Goal: Task Accomplishment & Management: Manage account settings

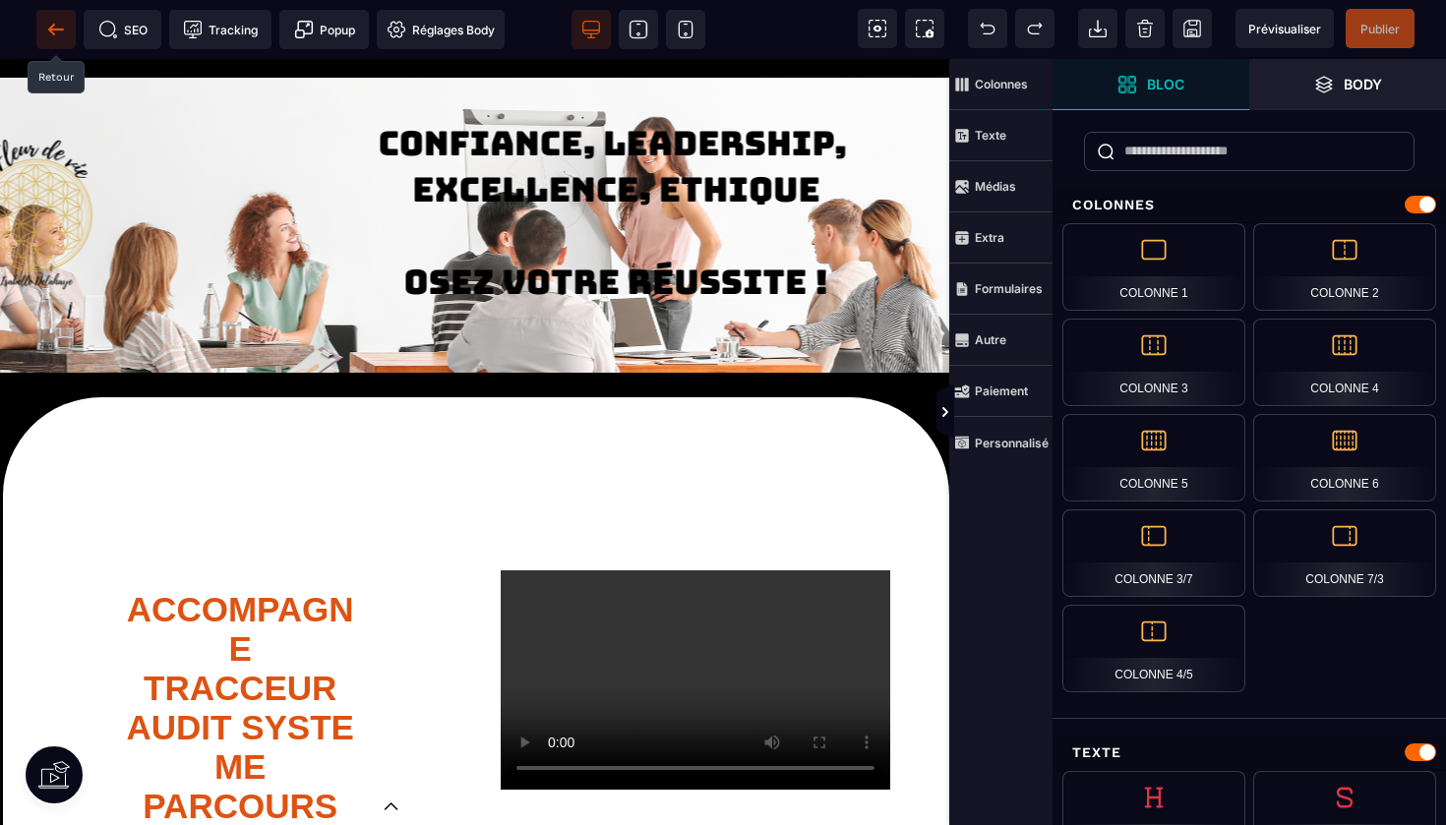
click at [53, 30] on icon at bounding box center [55, 29] width 15 height 1
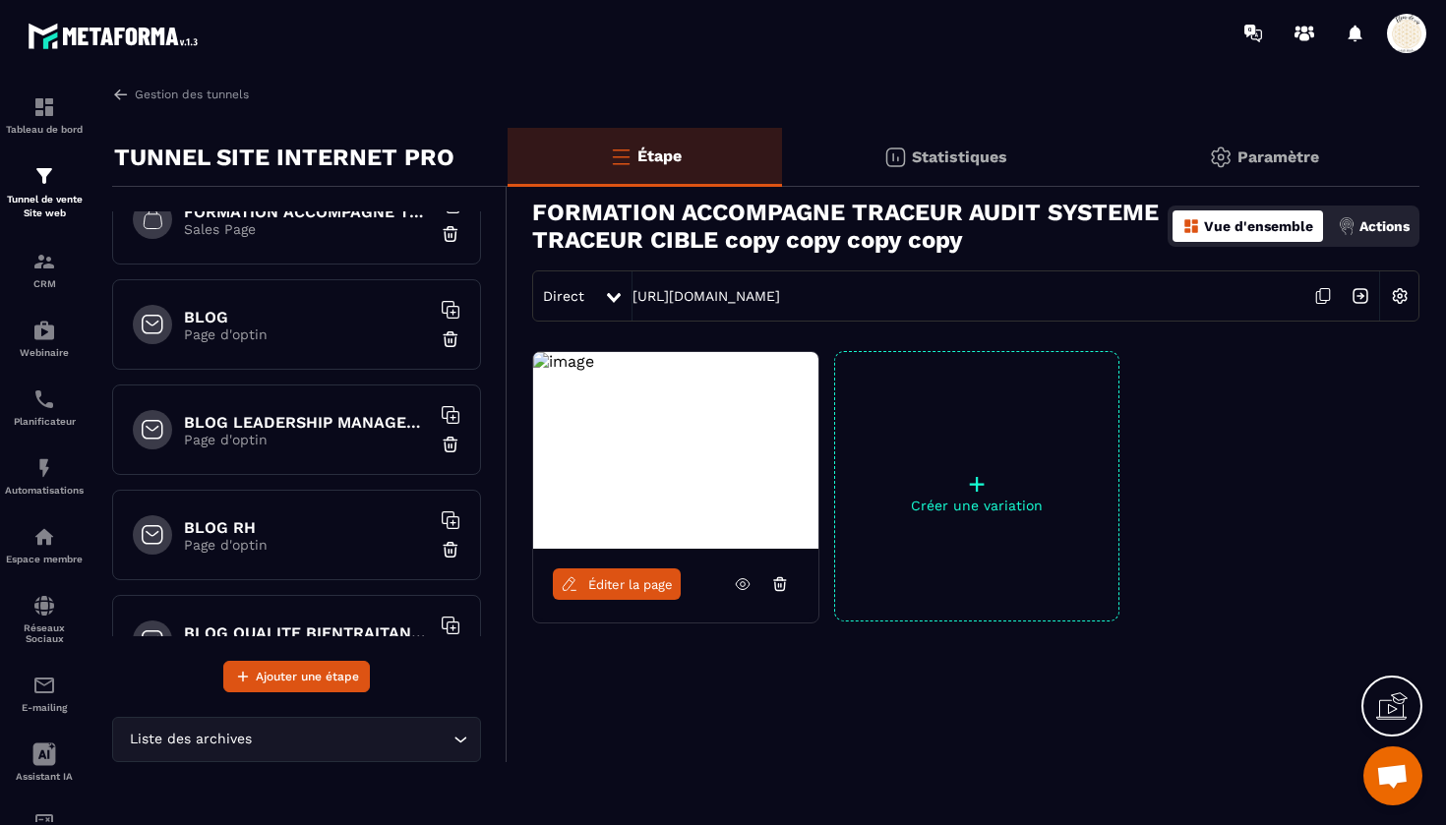
scroll to position [2147, 0]
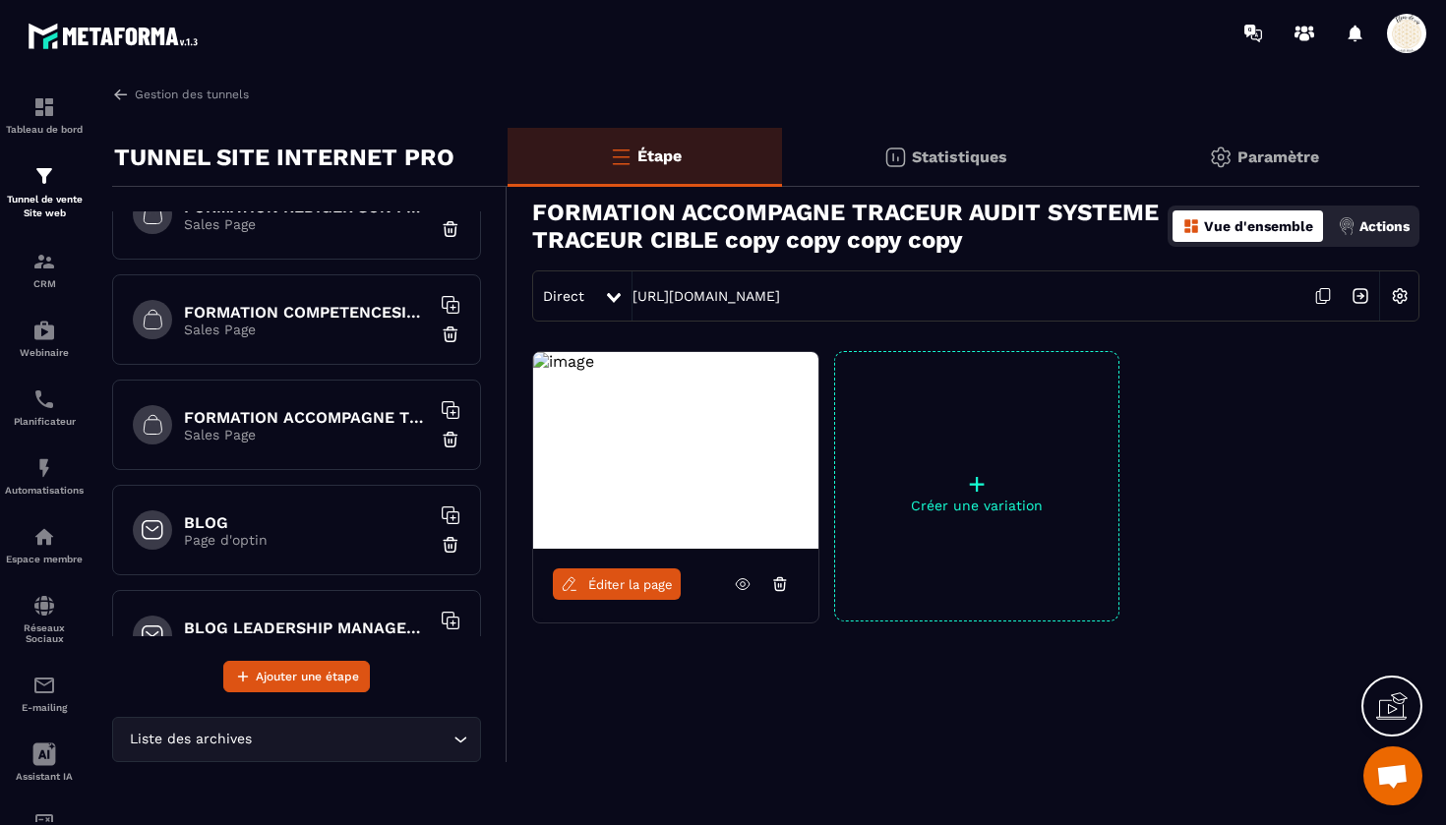
click at [288, 410] on h6 "FORMATION ACCOMPAGNE TRACEUR" at bounding box center [307, 417] width 246 height 19
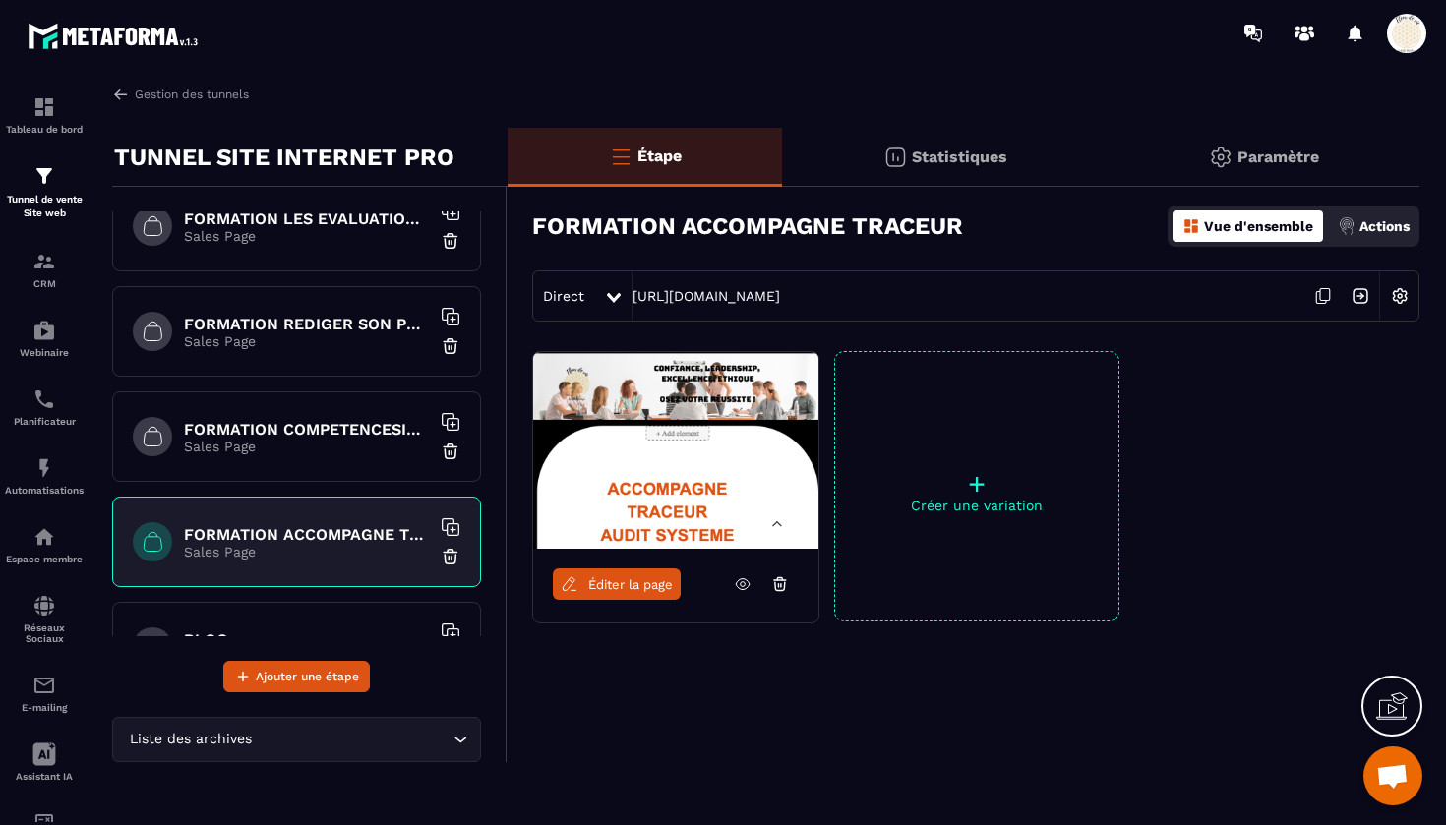
scroll to position [2023, 0]
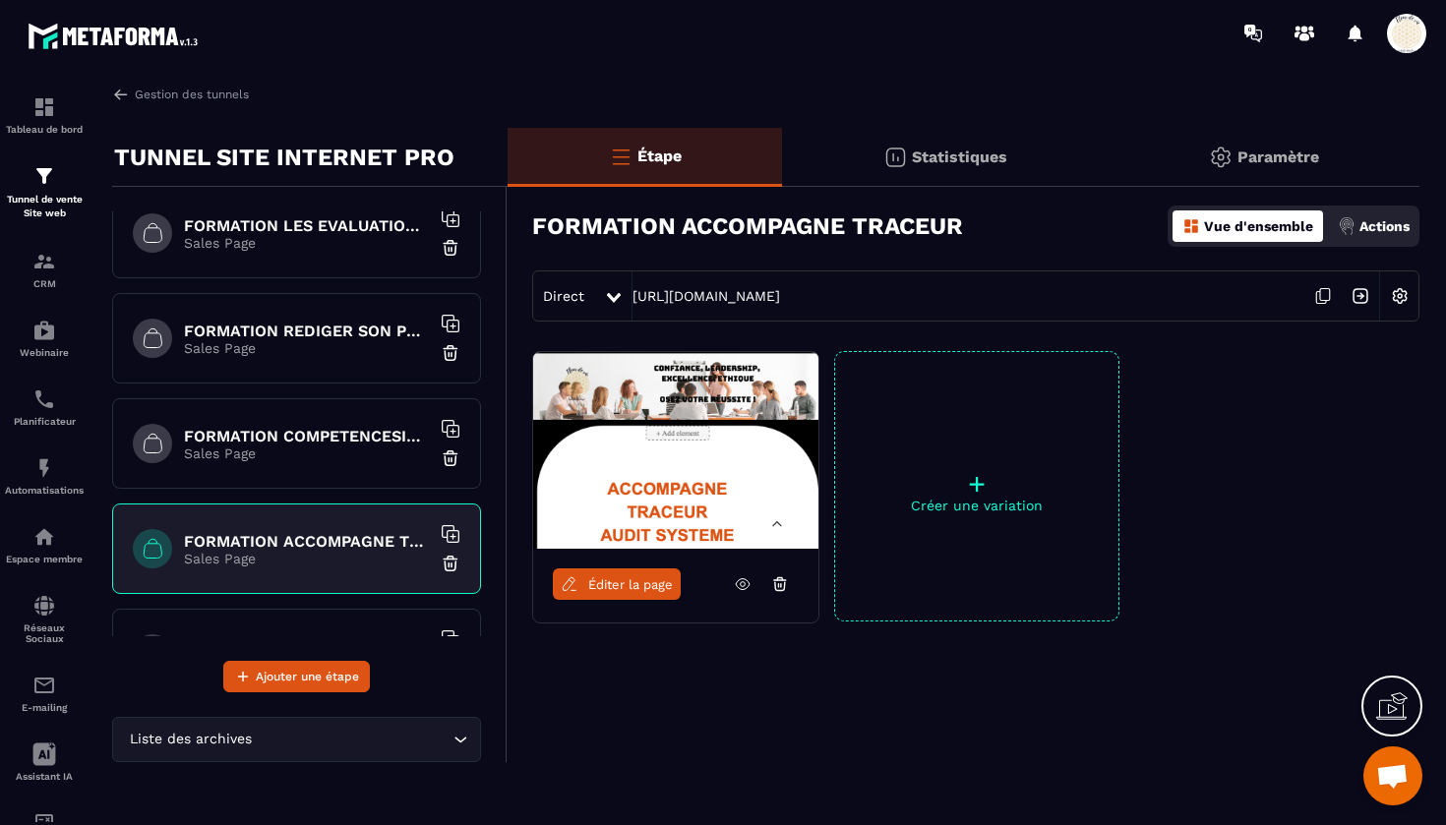
click at [296, 445] on h6 "FORMATION COMPETENCESIDECEHPAD" at bounding box center [307, 436] width 246 height 19
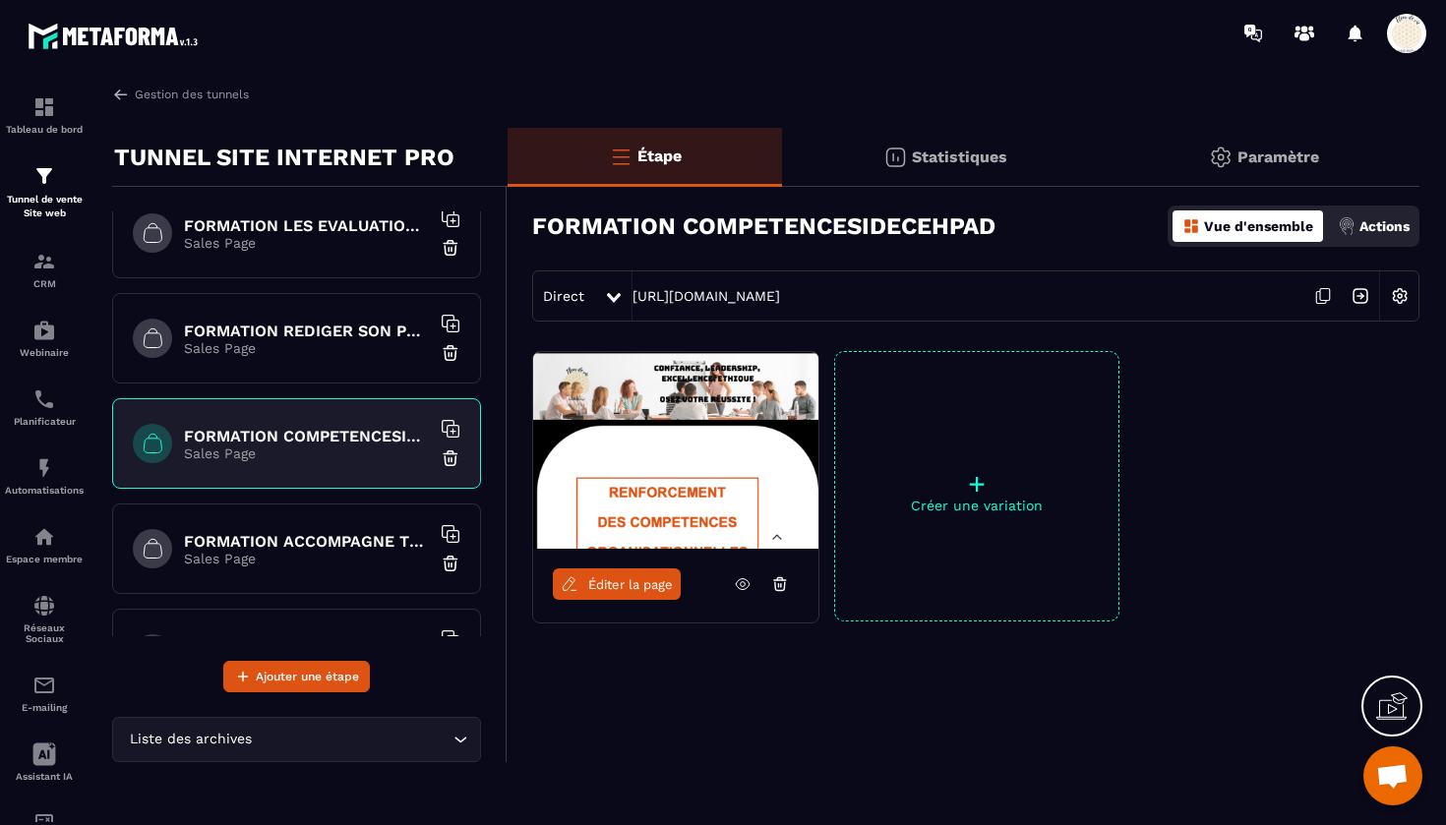
click at [311, 339] on h6 "FORMATION REDIGER SON PROJET D'ETABLISSEMENT CPOM" at bounding box center [307, 331] width 246 height 19
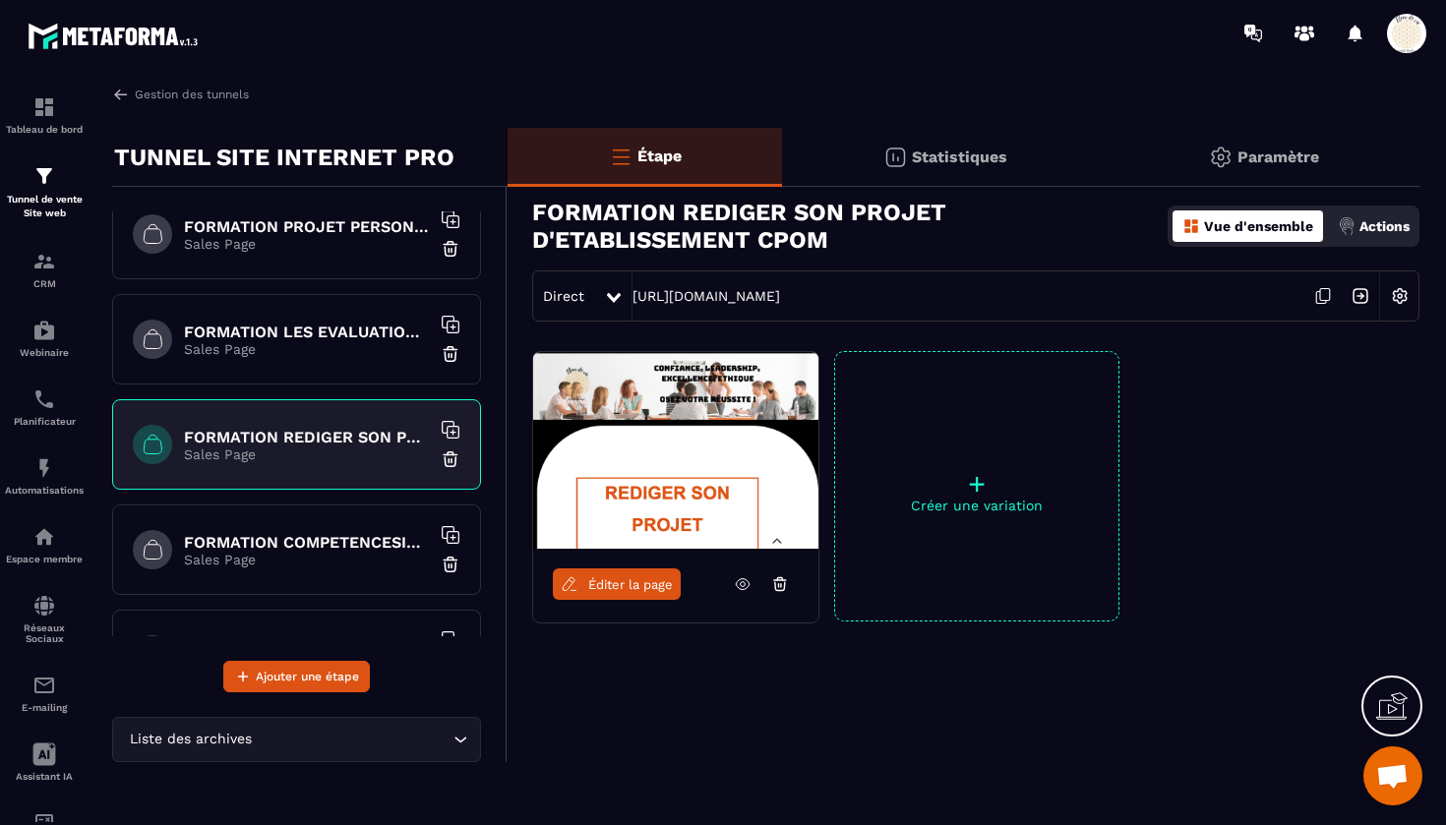
scroll to position [1911, 0]
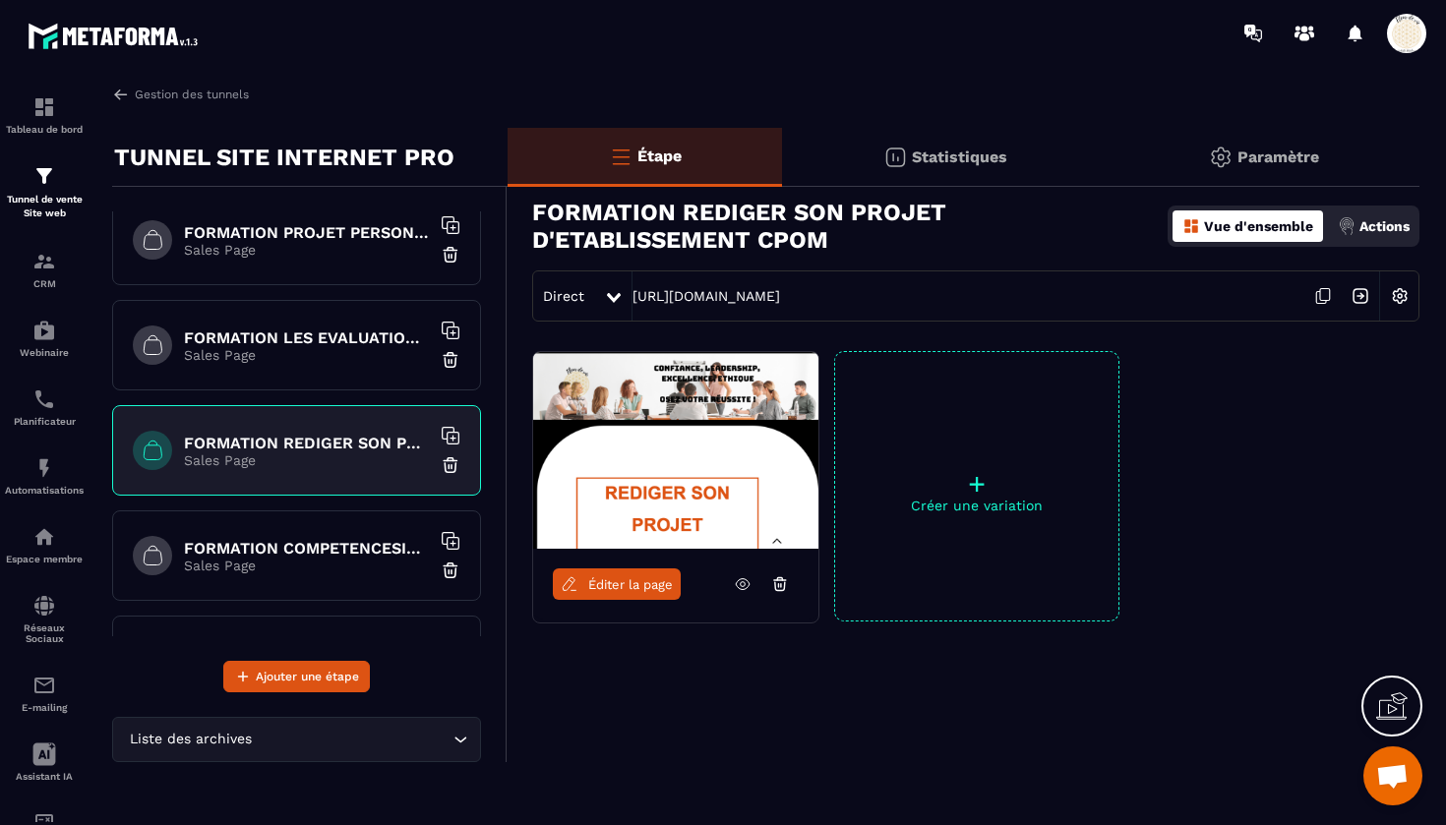
click at [302, 342] on h6 "FORMATION LES EVALUATIONS EN SANTE" at bounding box center [307, 338] width 246 height 19
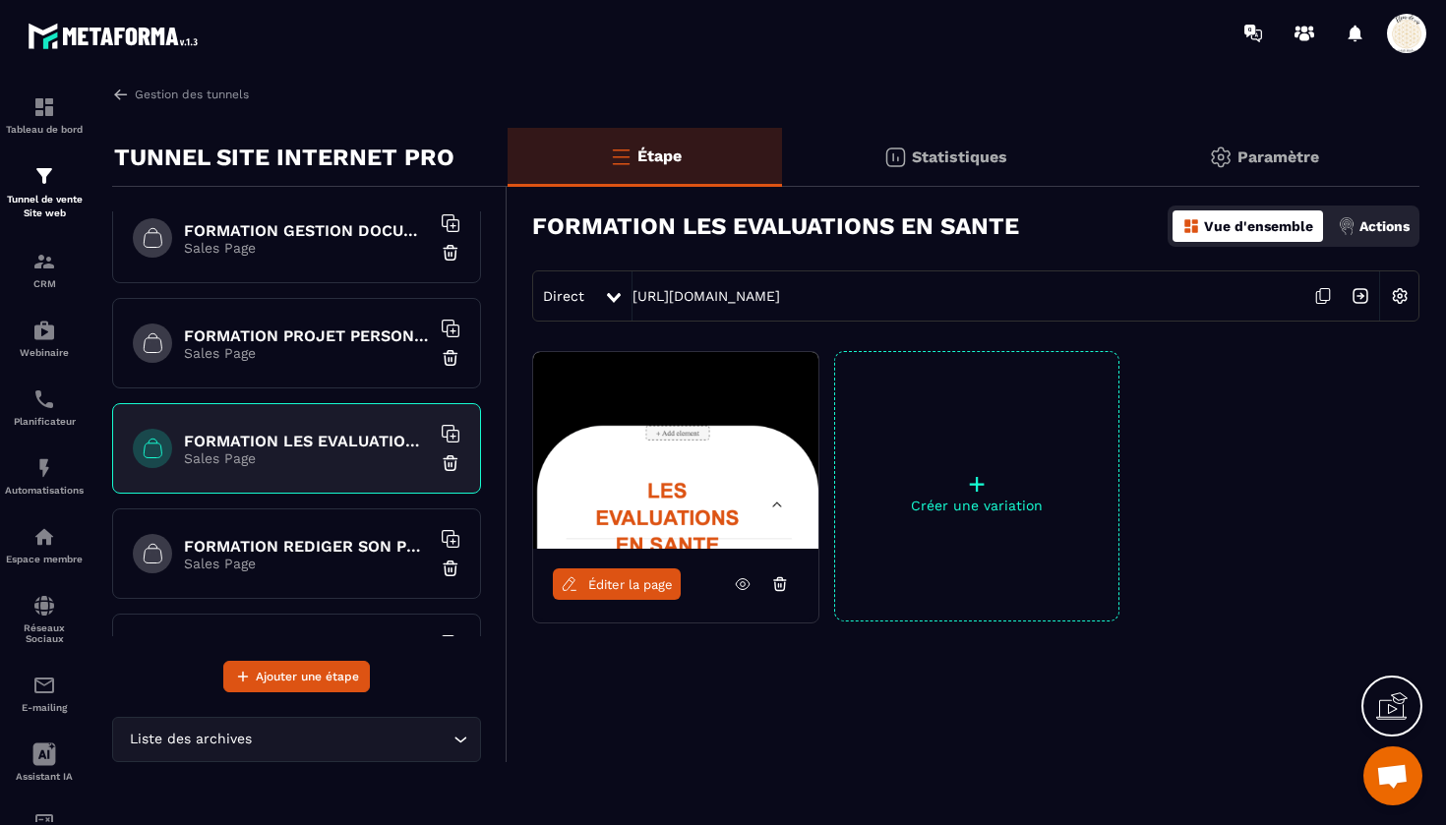
scroll to position [1801, 0]
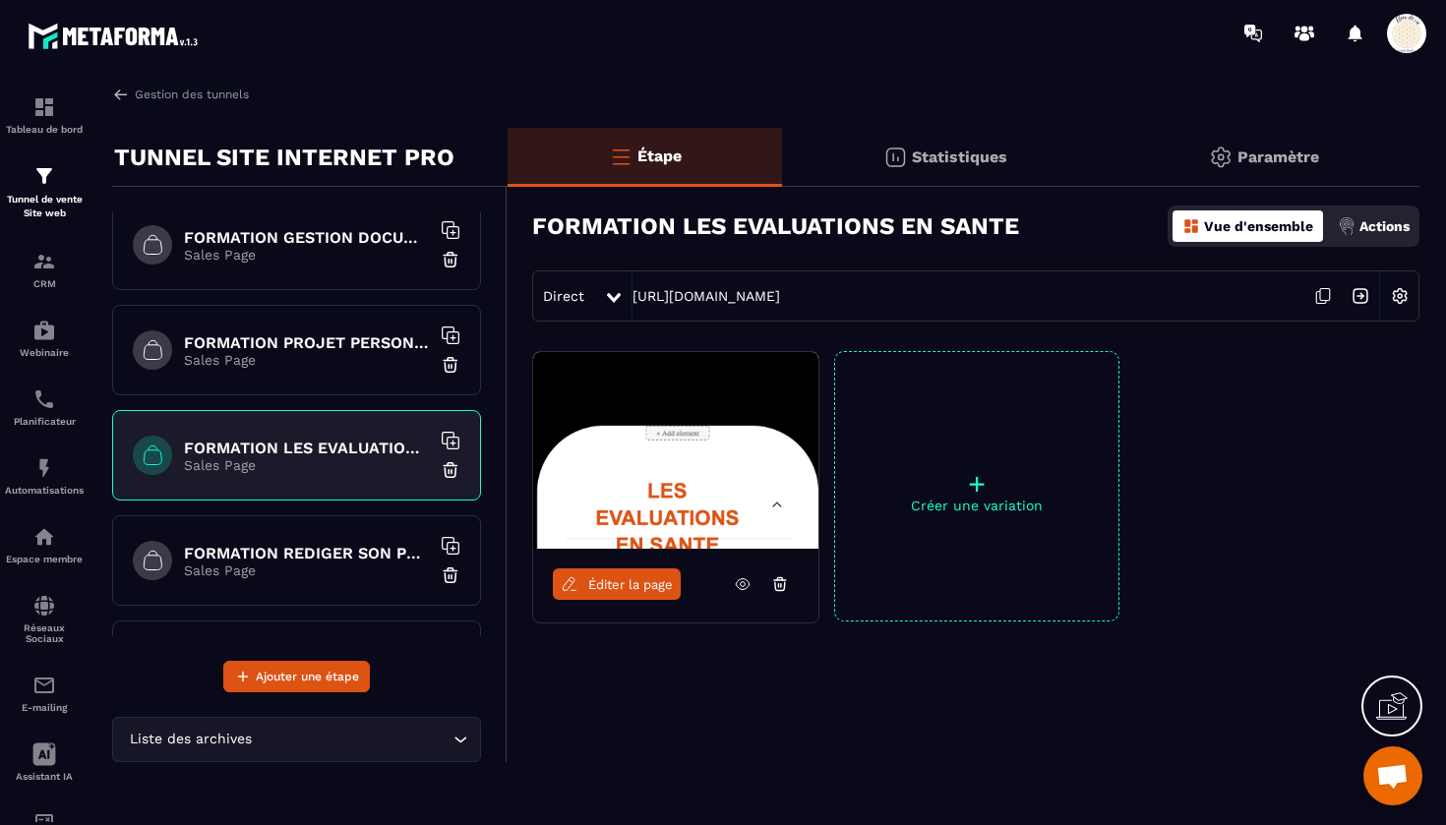
click at [295, 340] on h6 "FORMATION PROJET PERSONNALISE" at bounding box center [307, 342] width 246 height 19
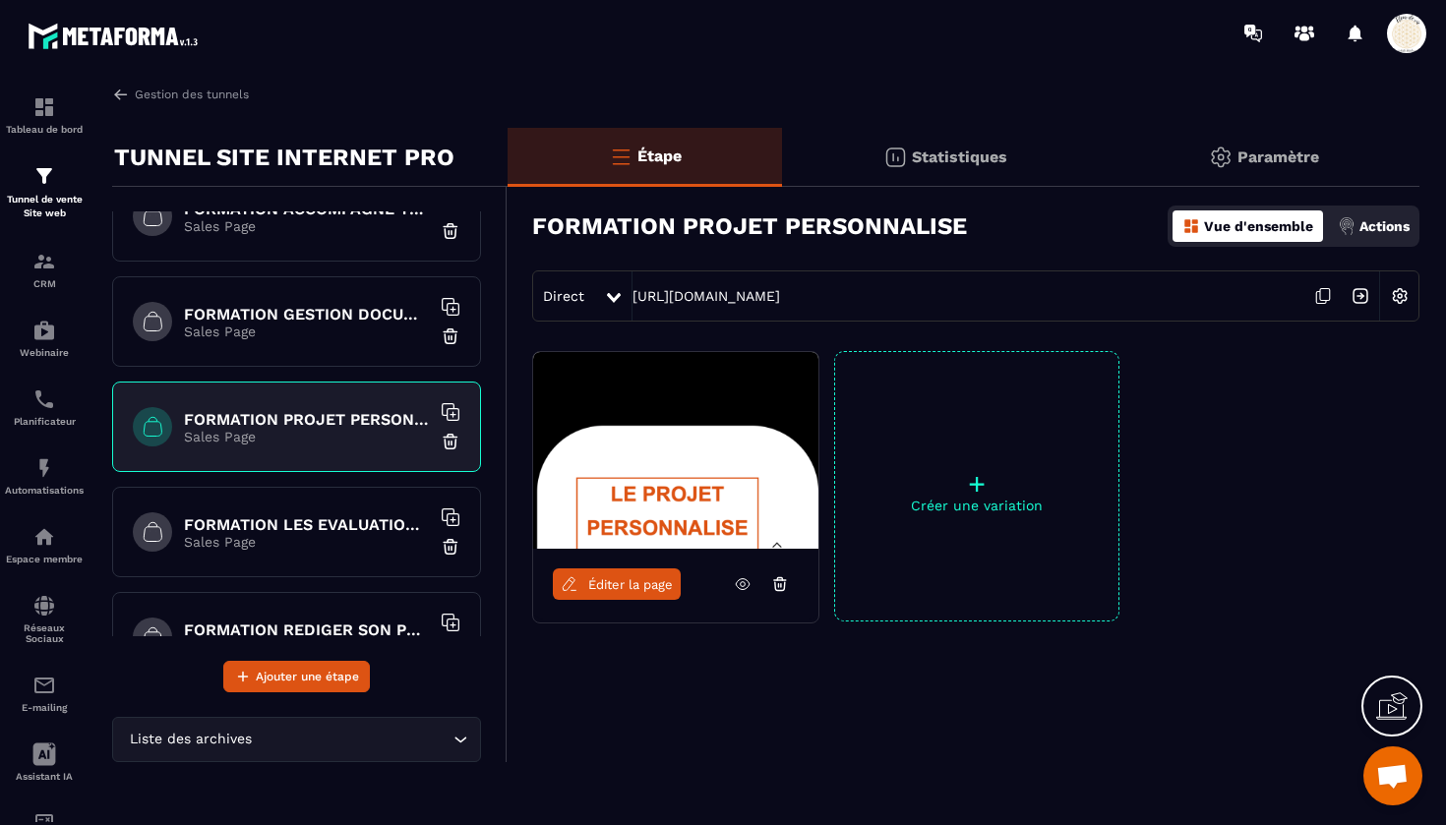
scroll to position [1707, 0]
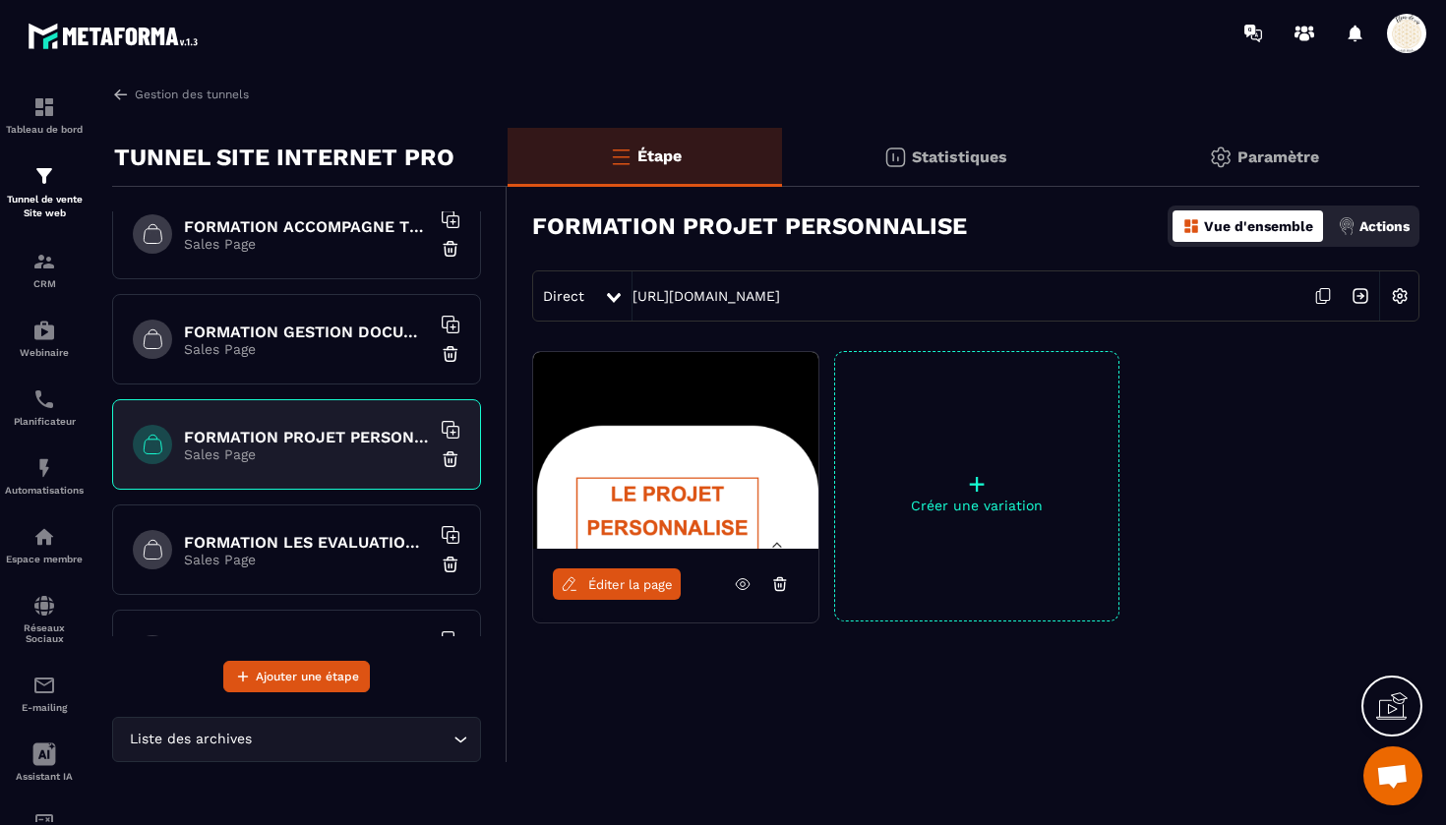
click at [292, 327] on h6 "FORMATION GESTION DOCUMENTAIRE QUALITE" at bounding box center [307, 332] width 246 height 19
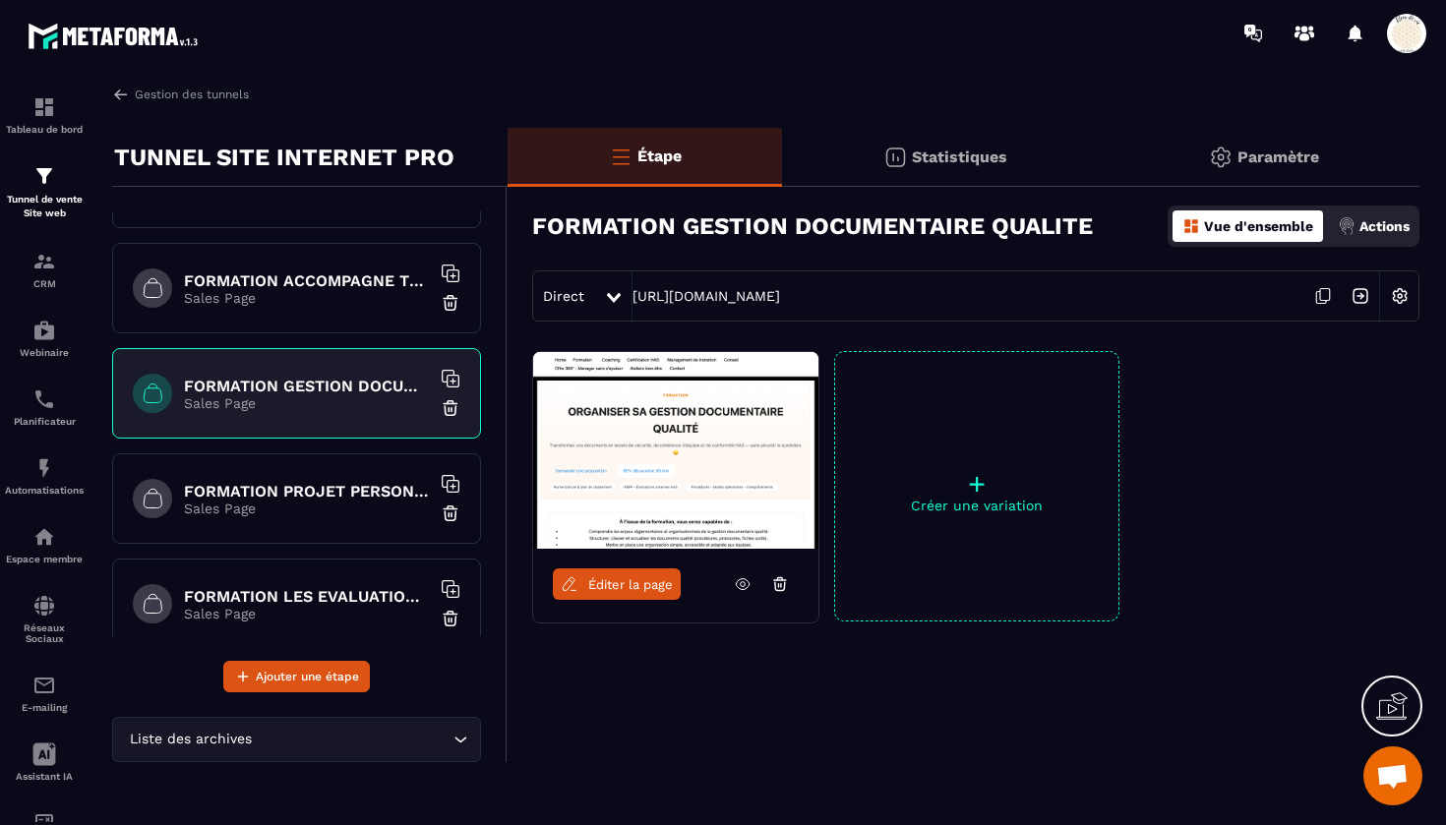
scroll to position [1647, 0]
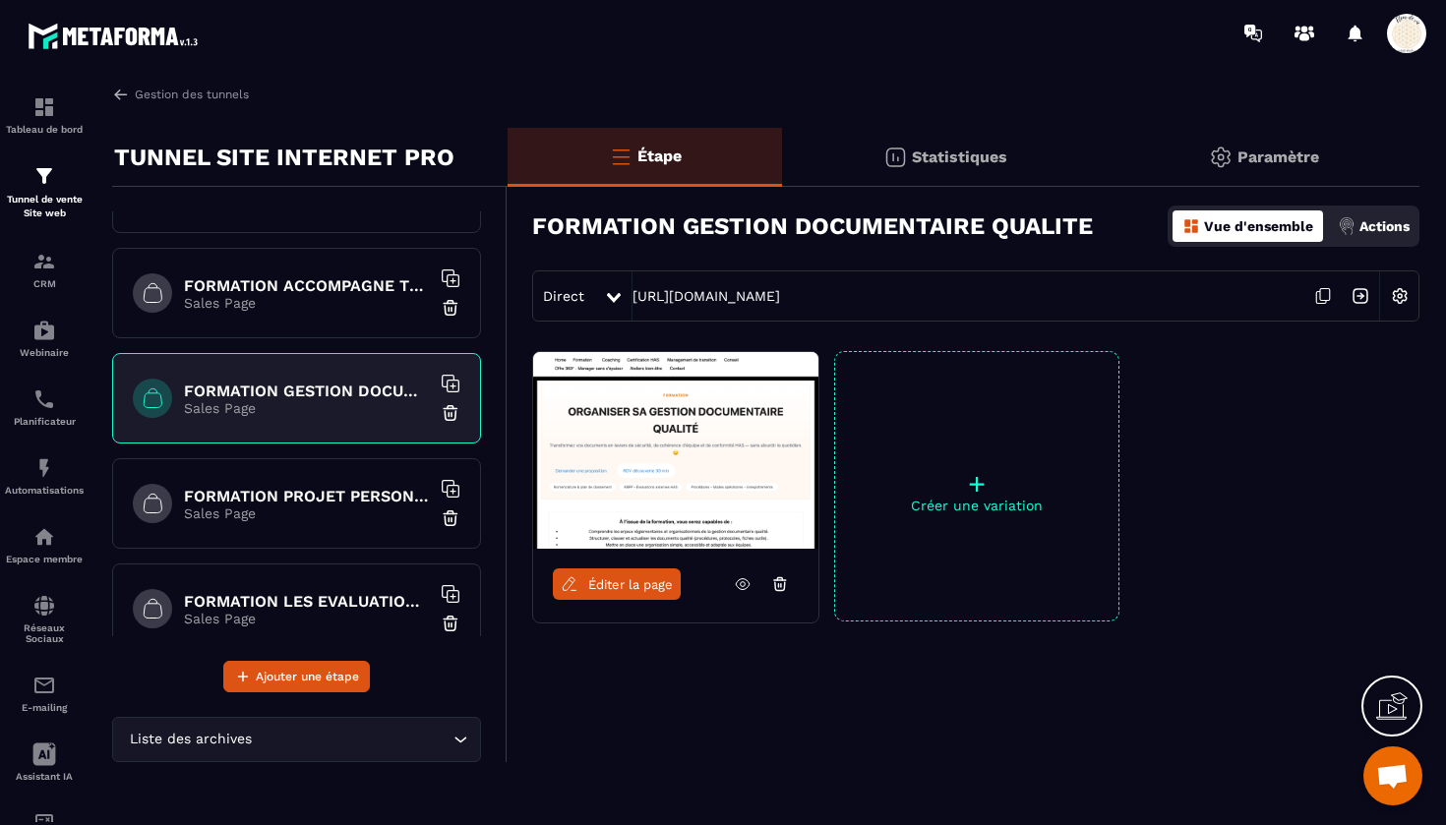
click at [297, 295] on p "Sales Page" at bounding box center [307, 303] width 246 height 16
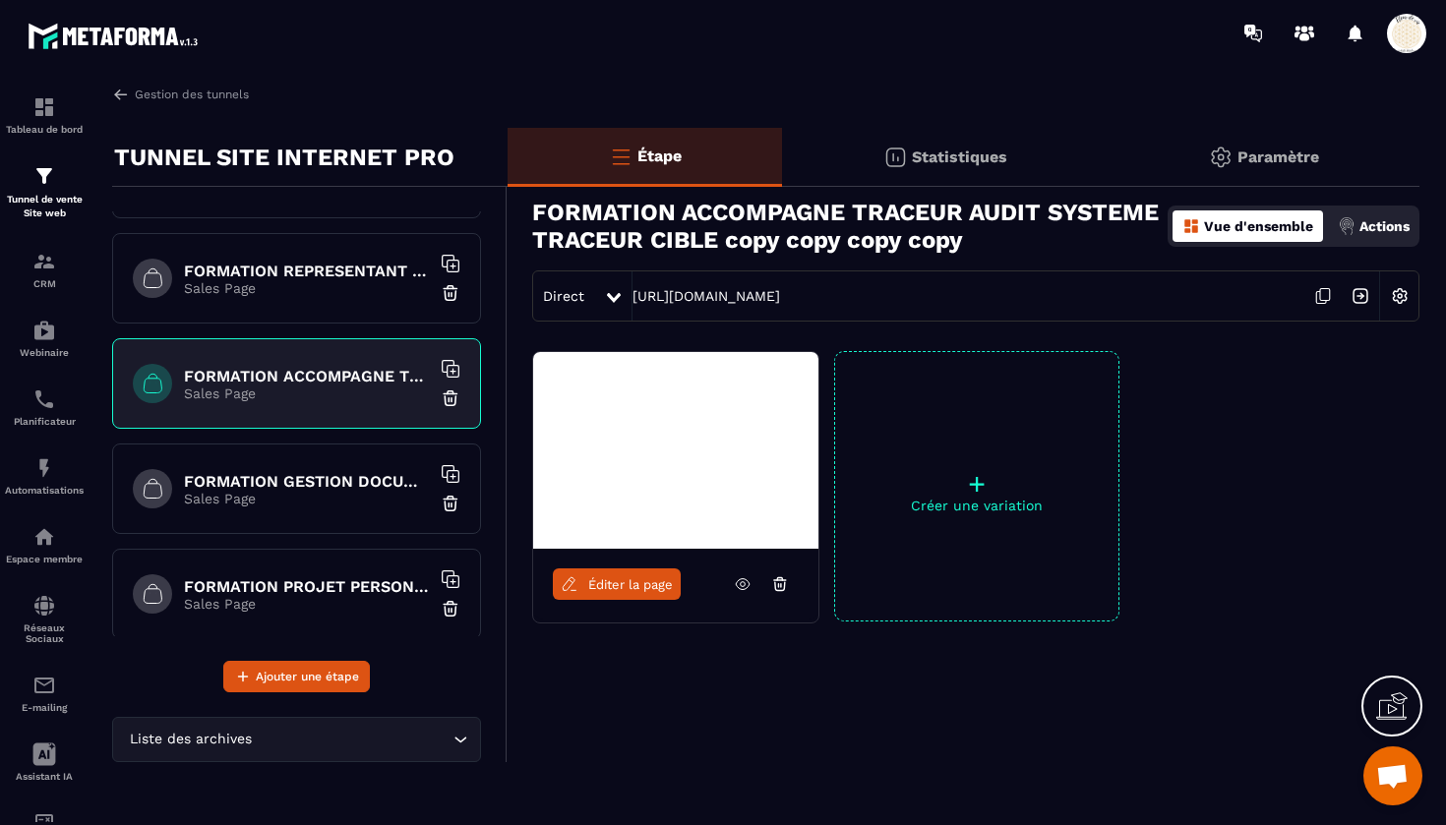
scroll to position [1544, 0]
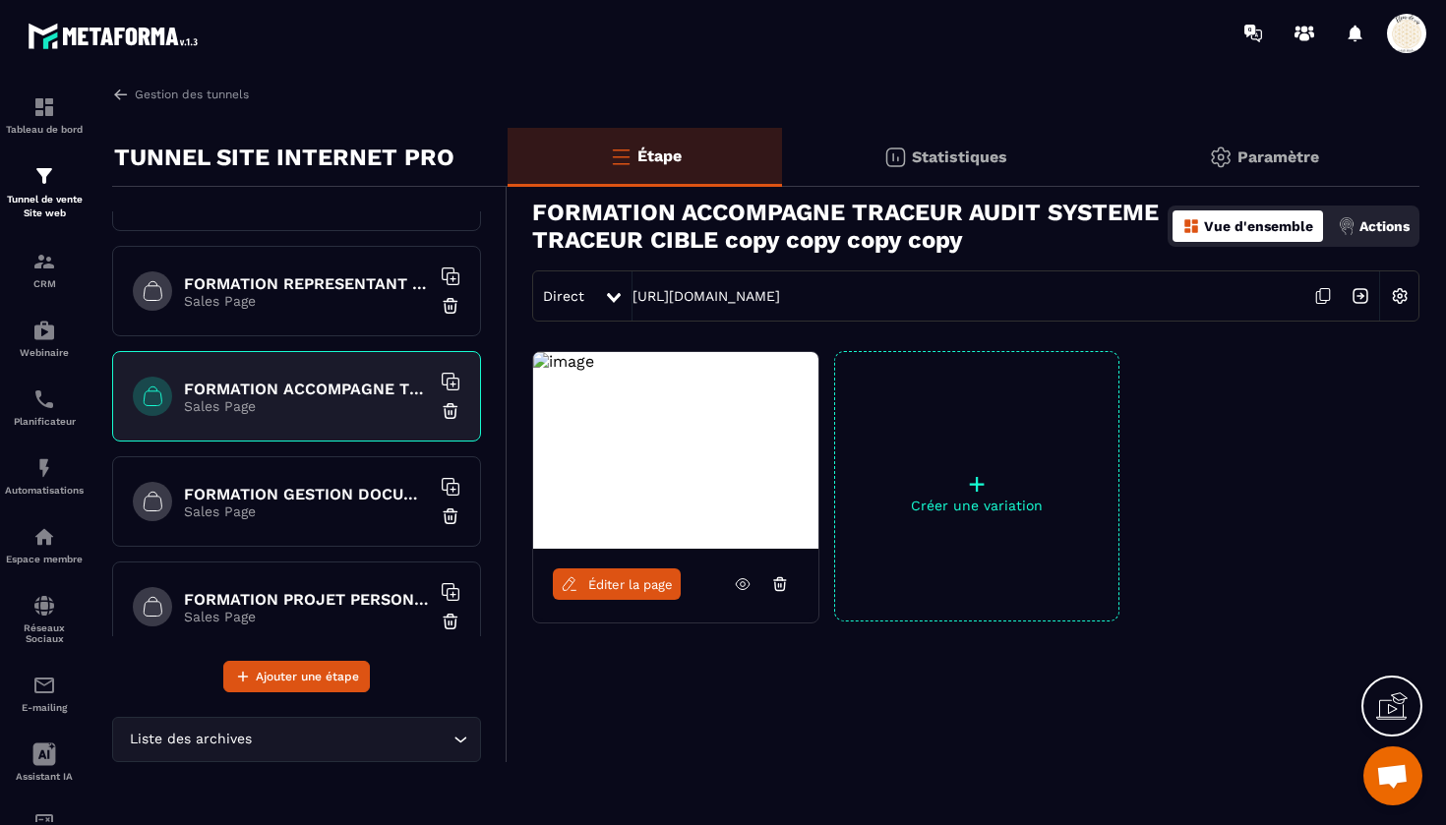
click at [297, 295] on p "Sales Page" at bounding box center [307, 301] width 246 height 16
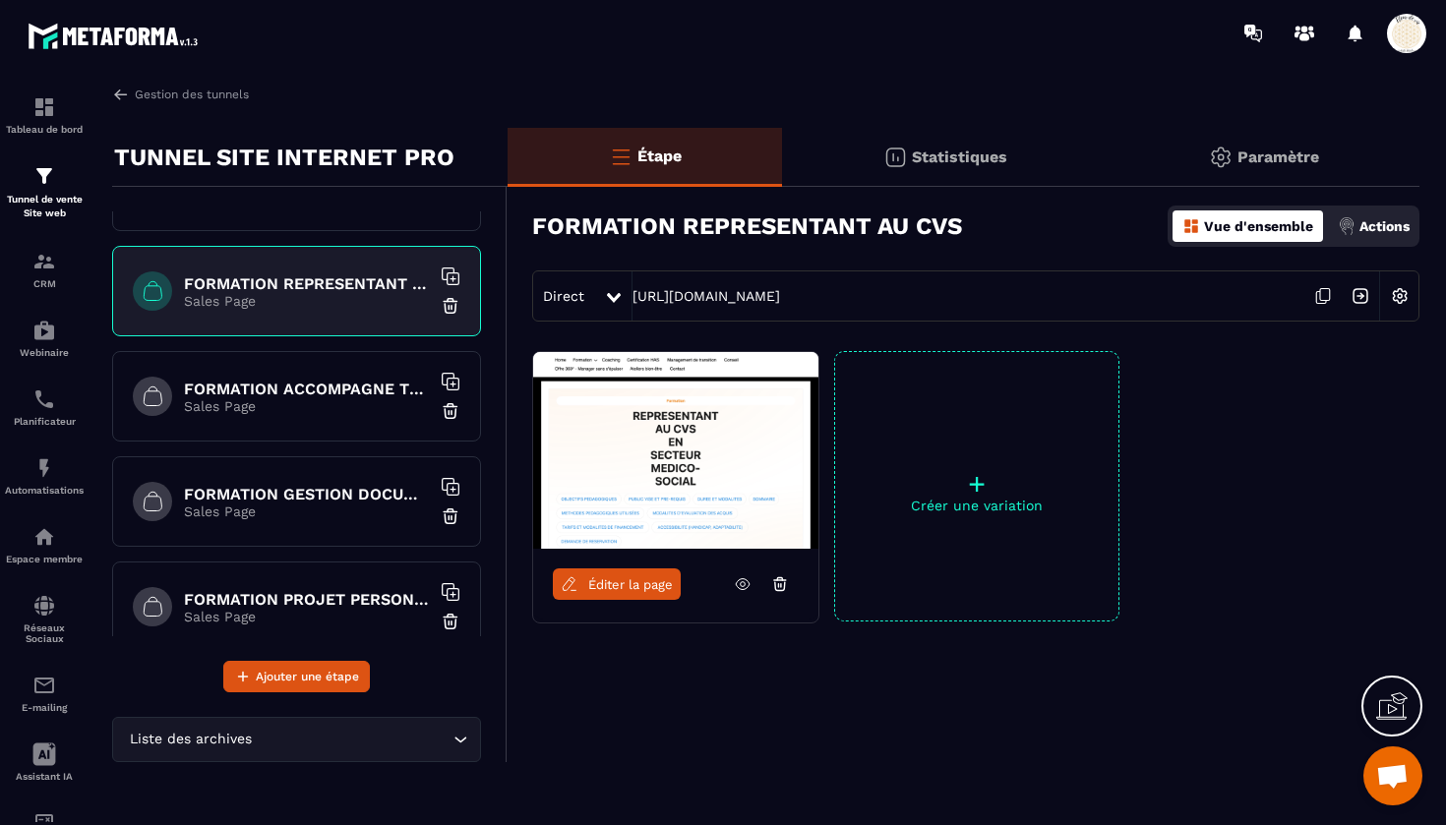
click at [324, 414] on div "FORMATION ACCOMPAGNE TRACEUR AUDIT SYSTEME TRACEUR CIBLE copy copy copy copy Sa…" at bounding box center [296, 396] width 369 height 90
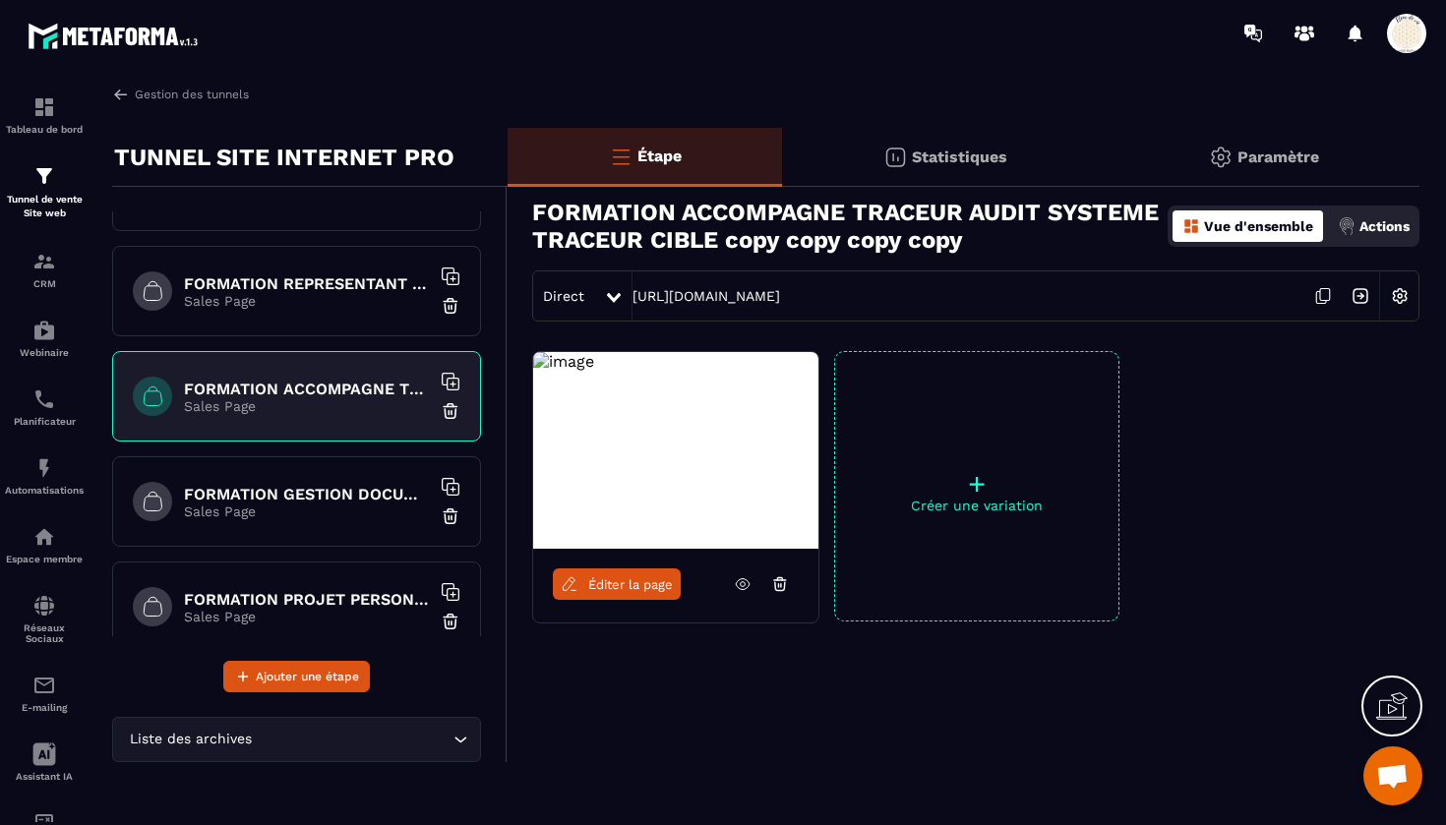
click at [1398, 292] on img at bounding box center [1399, 295] width 37 height 37
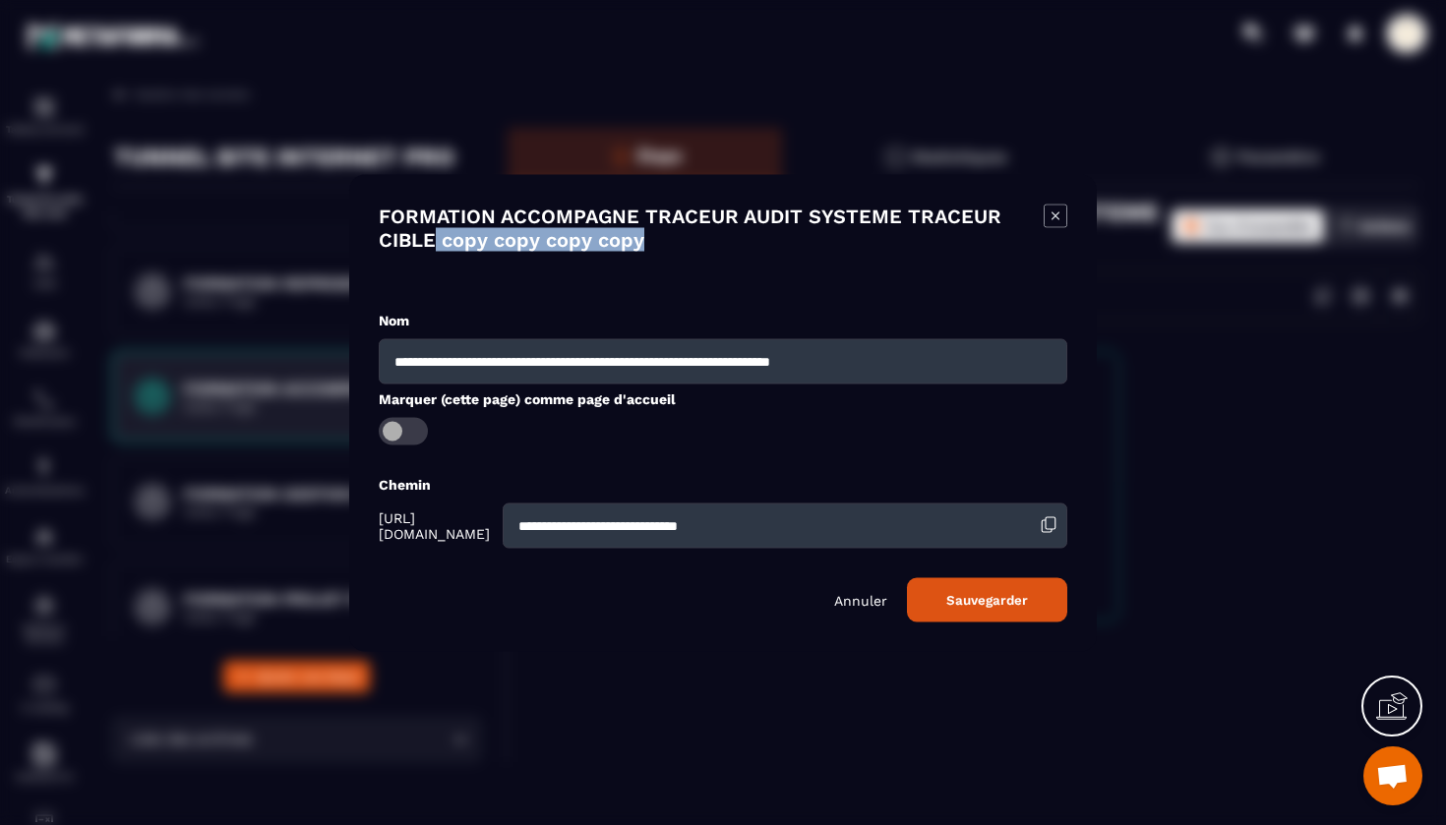
drag, startPoint x: 641, startPoint y: 240, endPoint x: 435, endPoint y: 230, distance: 206.8
click at [435, 230] on h4 "FORMATION ACCOMPAGNE TRACEUR AUDIT SYSTEME TRACEUR CIBLE copy copy copy copy" at bounding box center [711, 227] width 665 height 47
click at [1015, 362] on input "**********" at bounding box center [723, 360] width 689 height 45
type input "**********"
drag, startPoint x: 852, startPoint y: 530, endPoint x: 561, endPoint y: 522, distance: 291.2
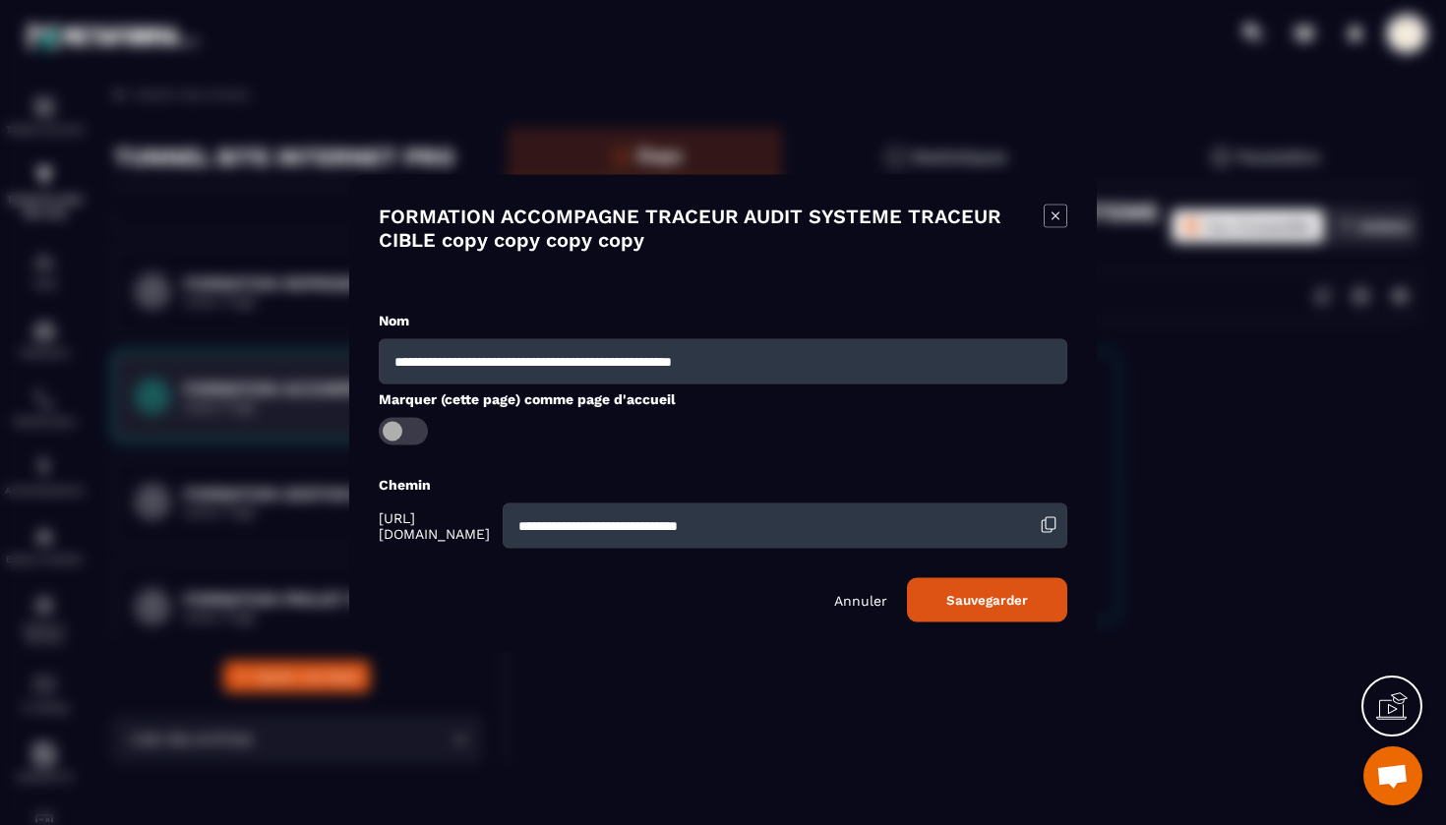
click at [561, 522] on div "**********" at bounding box center [723, 525] width 689 height 45
click at [959, 597] on button "Sauvegarder" at bounding box center [987, 599] width 160 height 44
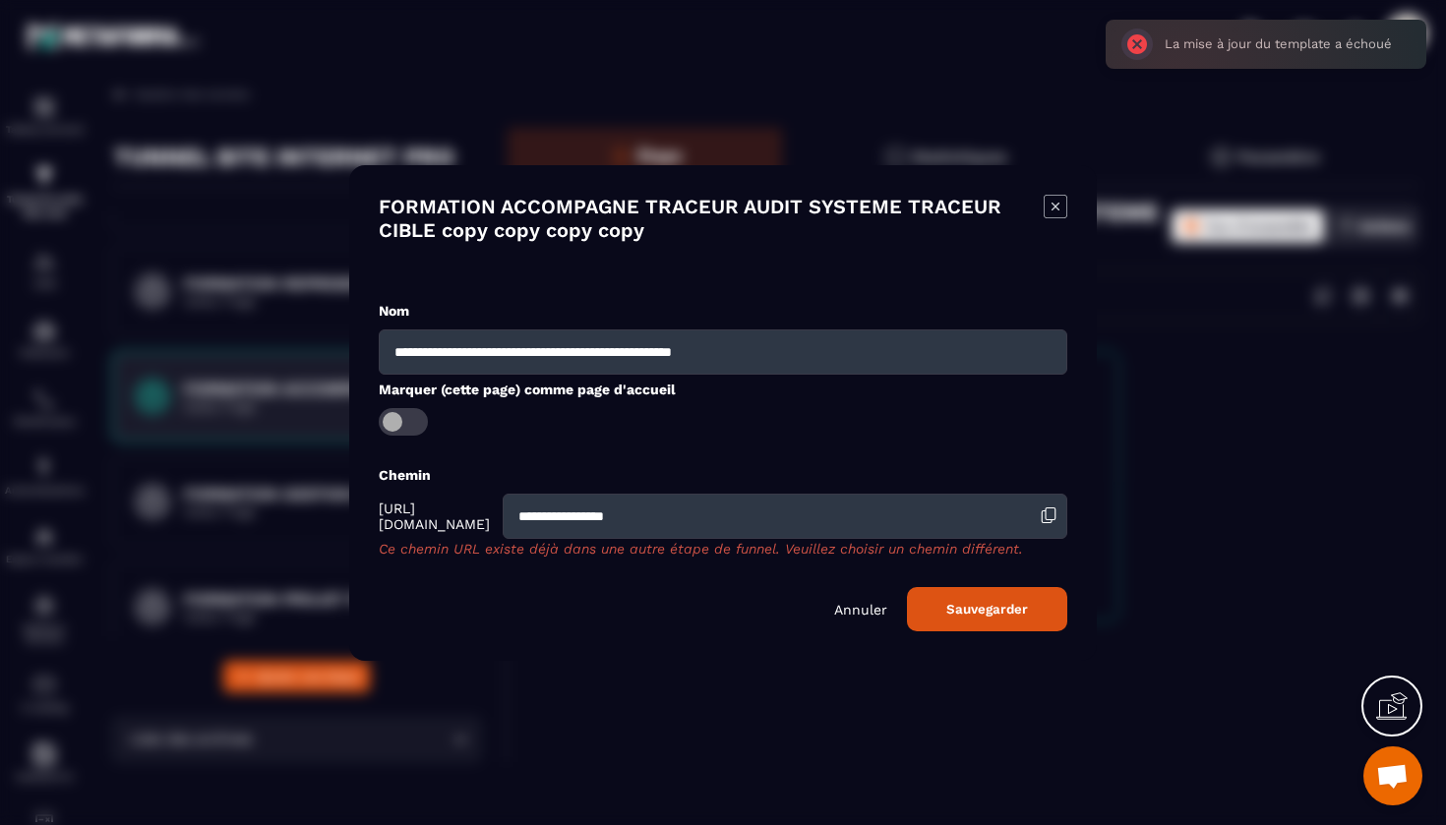
click at [730, 520] on input "**********" at bounding box center [785, 516] width 565 height 45
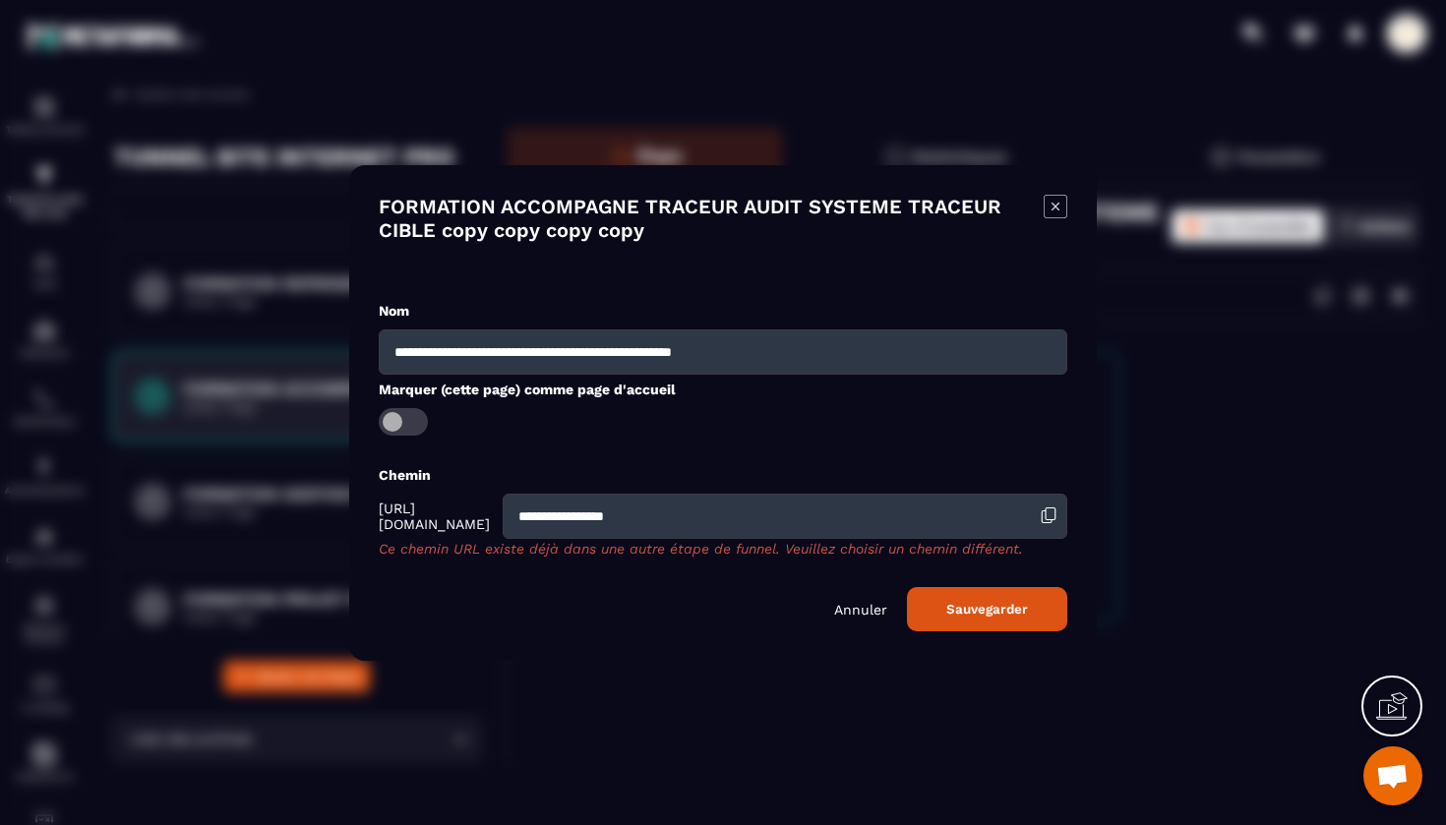
drag, startPoint x: 730, startPoint y: 520, endPoint x: 569, endPoint y: 451, distance: 174.5
click at [569, 451] on div "**********" at bounding box center [723, 466] width 689 height 330
type input "**********"
click at [994, 612] on button "Sauvegarder" at bounding box center [987, 609] width 160 height 44
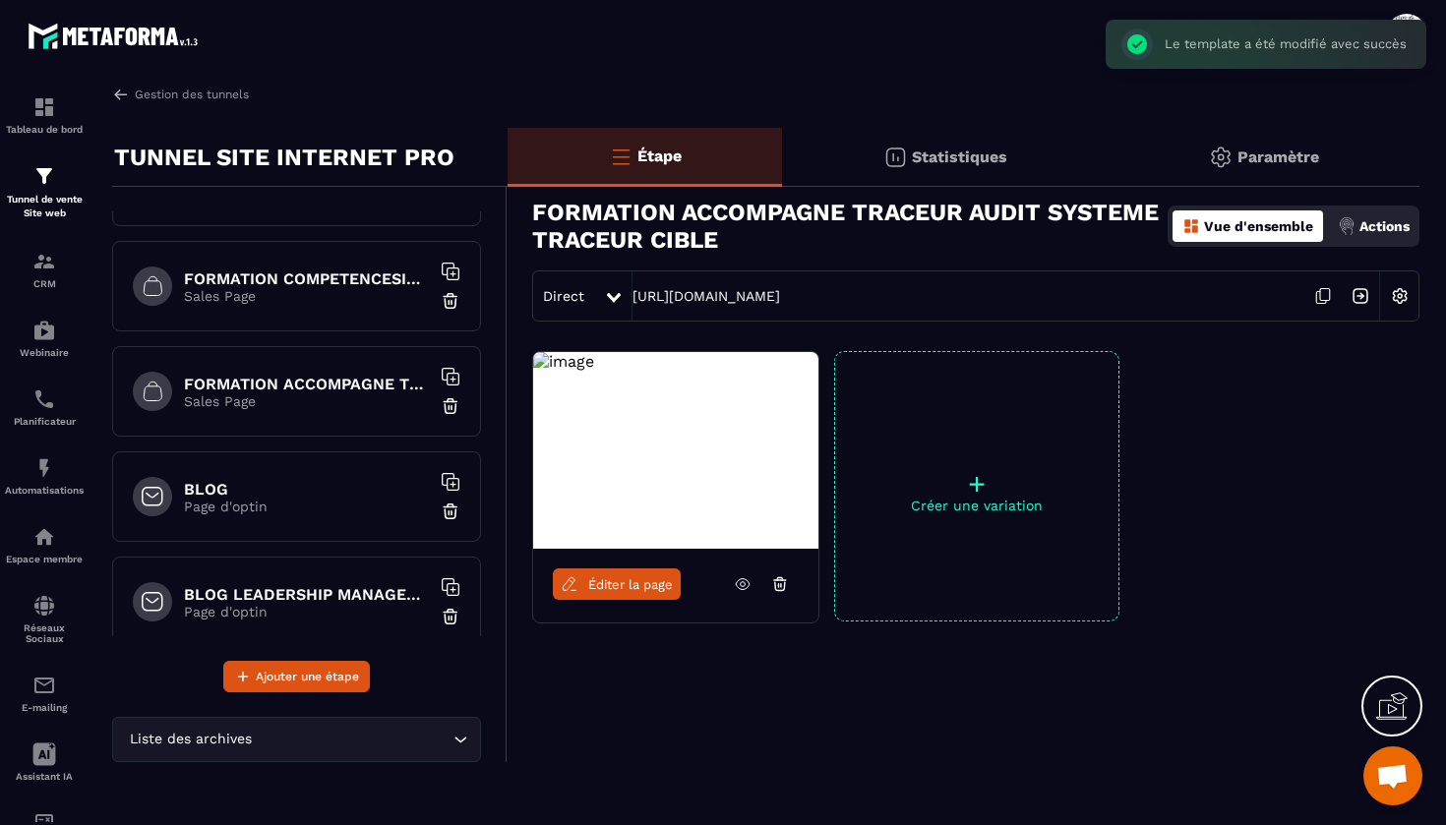
scroll to position [2177, 0]
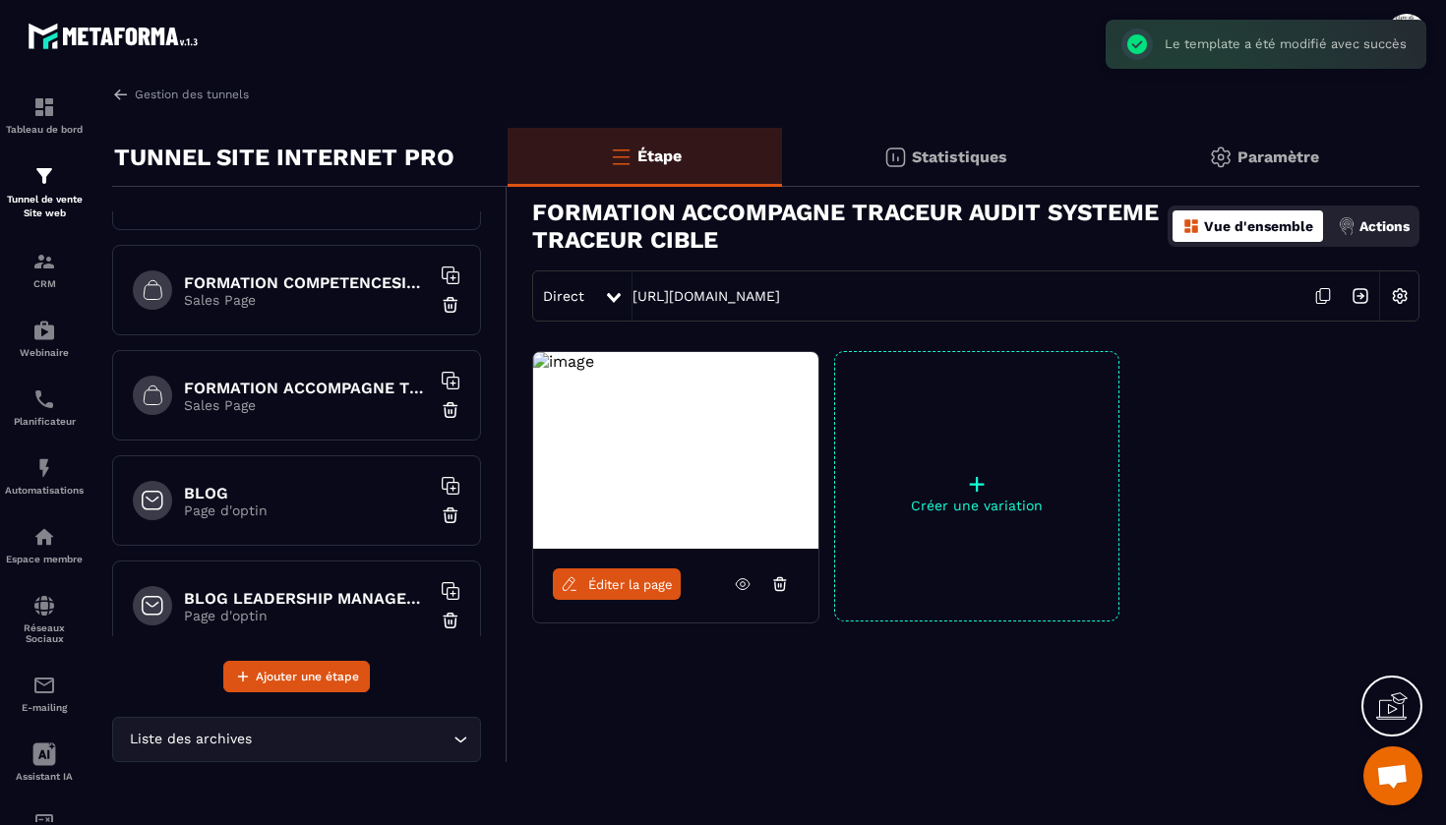
click at [312, 404] on p "Sales Page" at bounding box center [307, 405] width 246 height 16
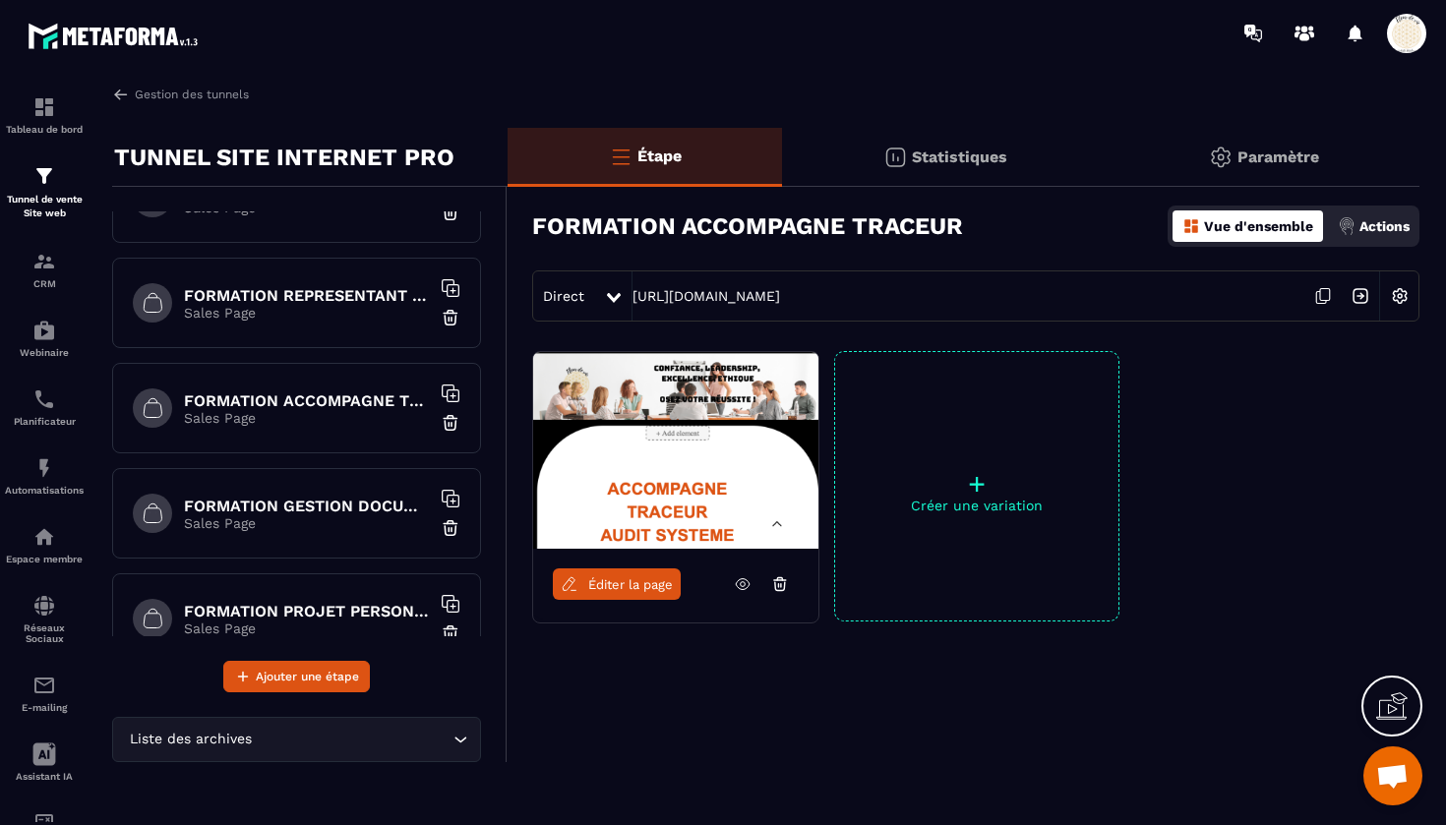
scroll to position [1533, 0]
click at [380, 414] on p "Sales Page" at bounding box center [307, 417] width 246 height 16
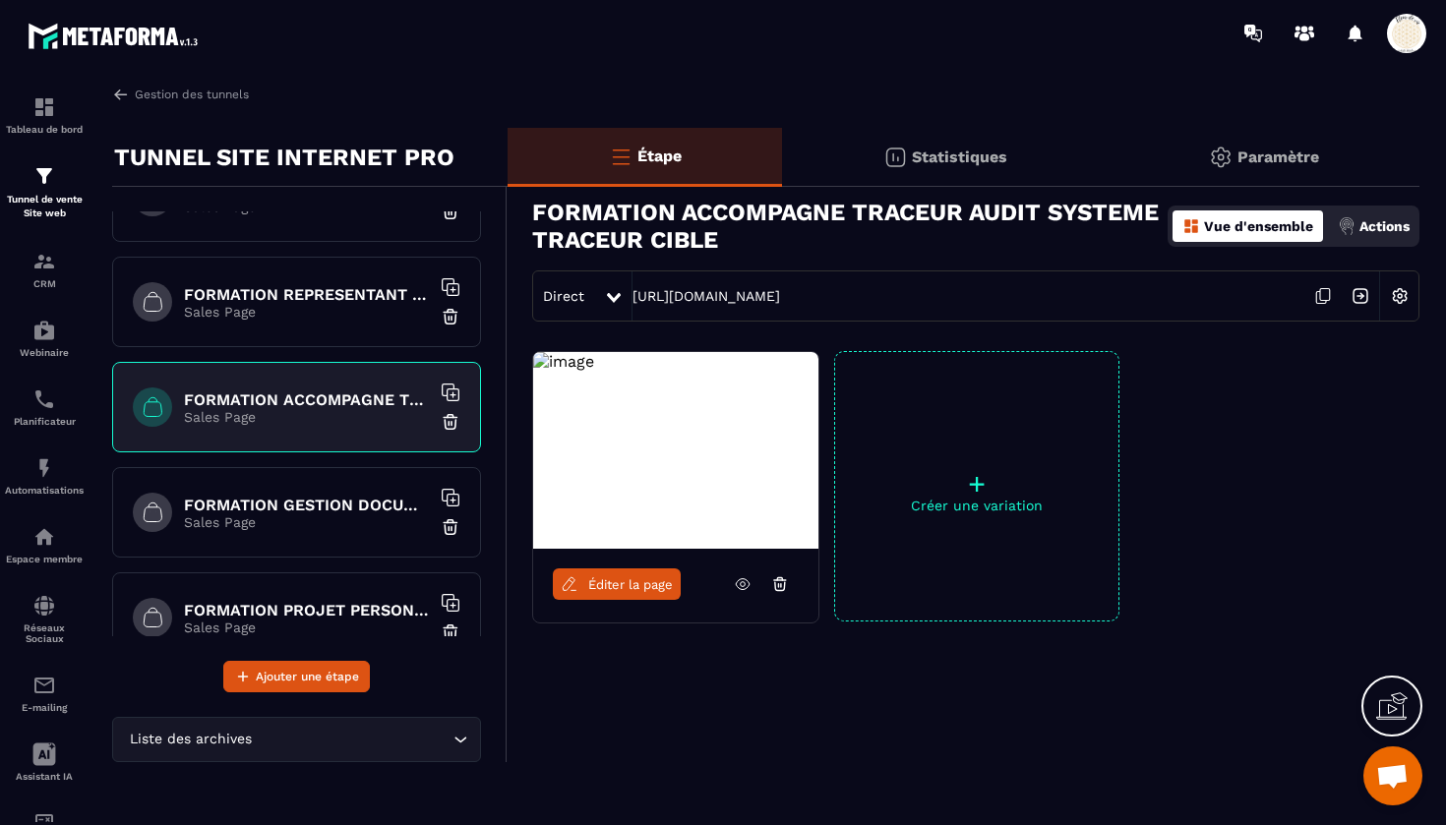
click at [450, 423] on img at bounding box center [451, 422] width 20 height 20
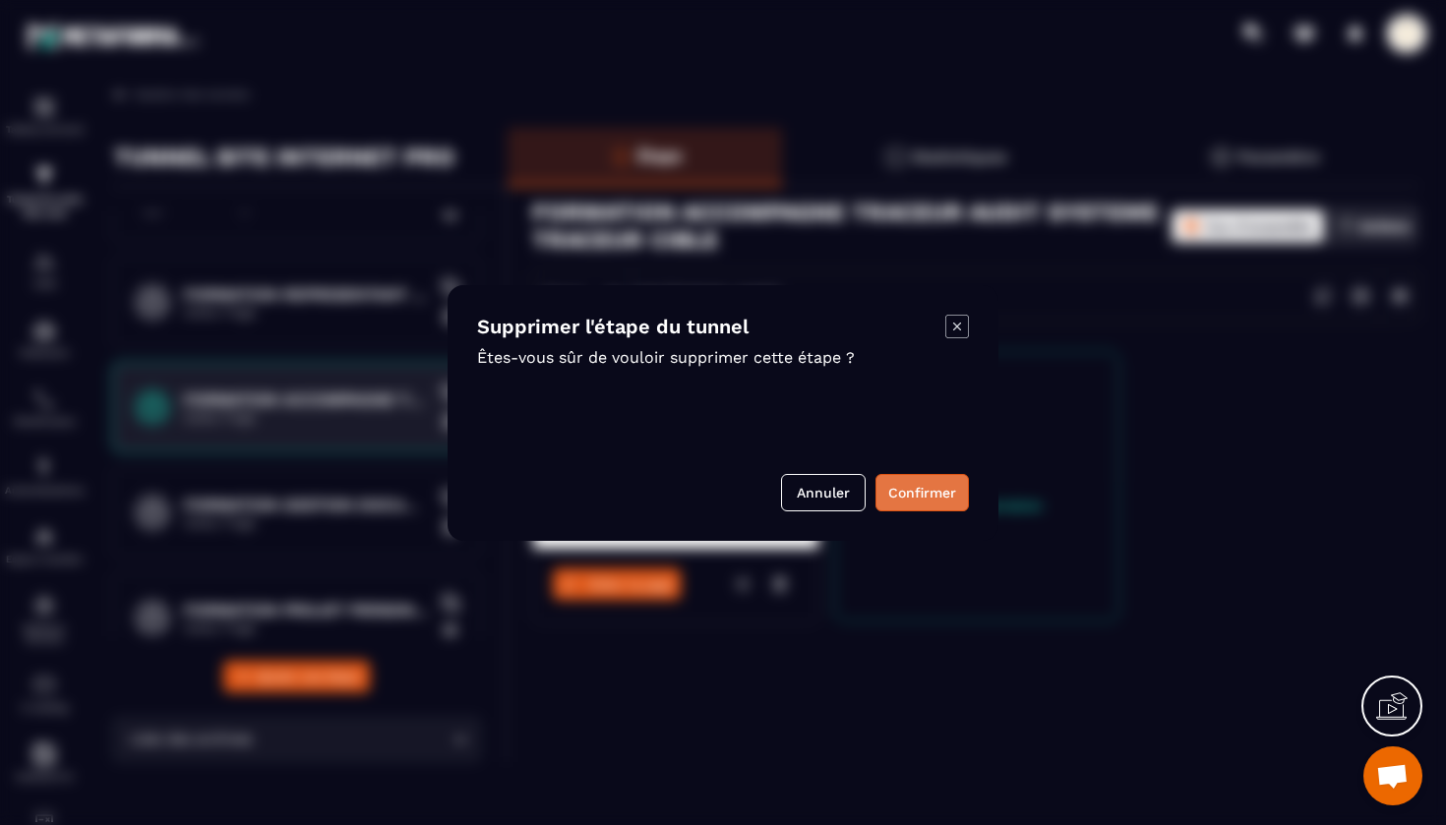
click at [935, 485] on button "Confirmer" at bounding box center [921, 492] width 93 height 37
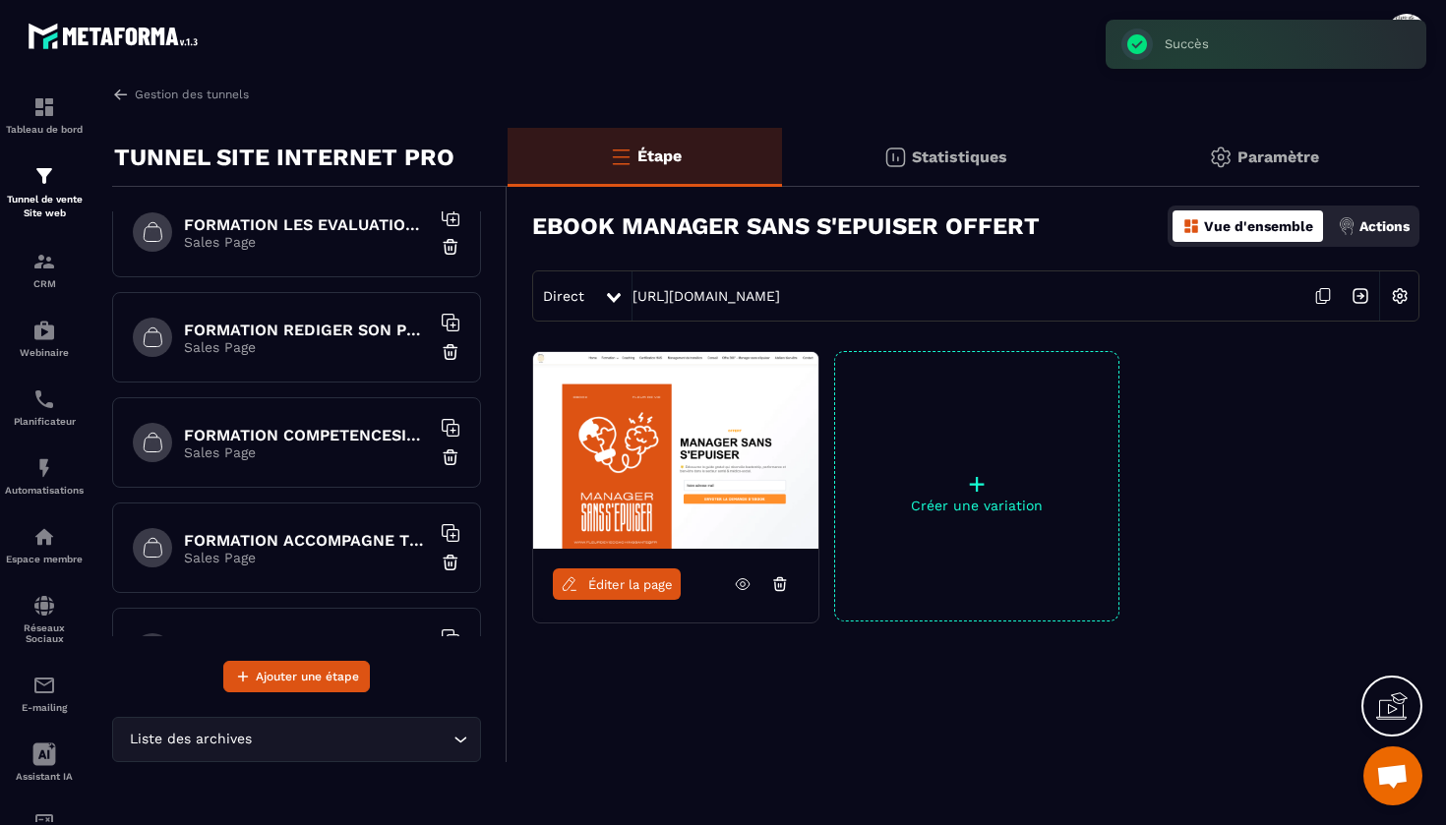
scroll to position [1927, 0]
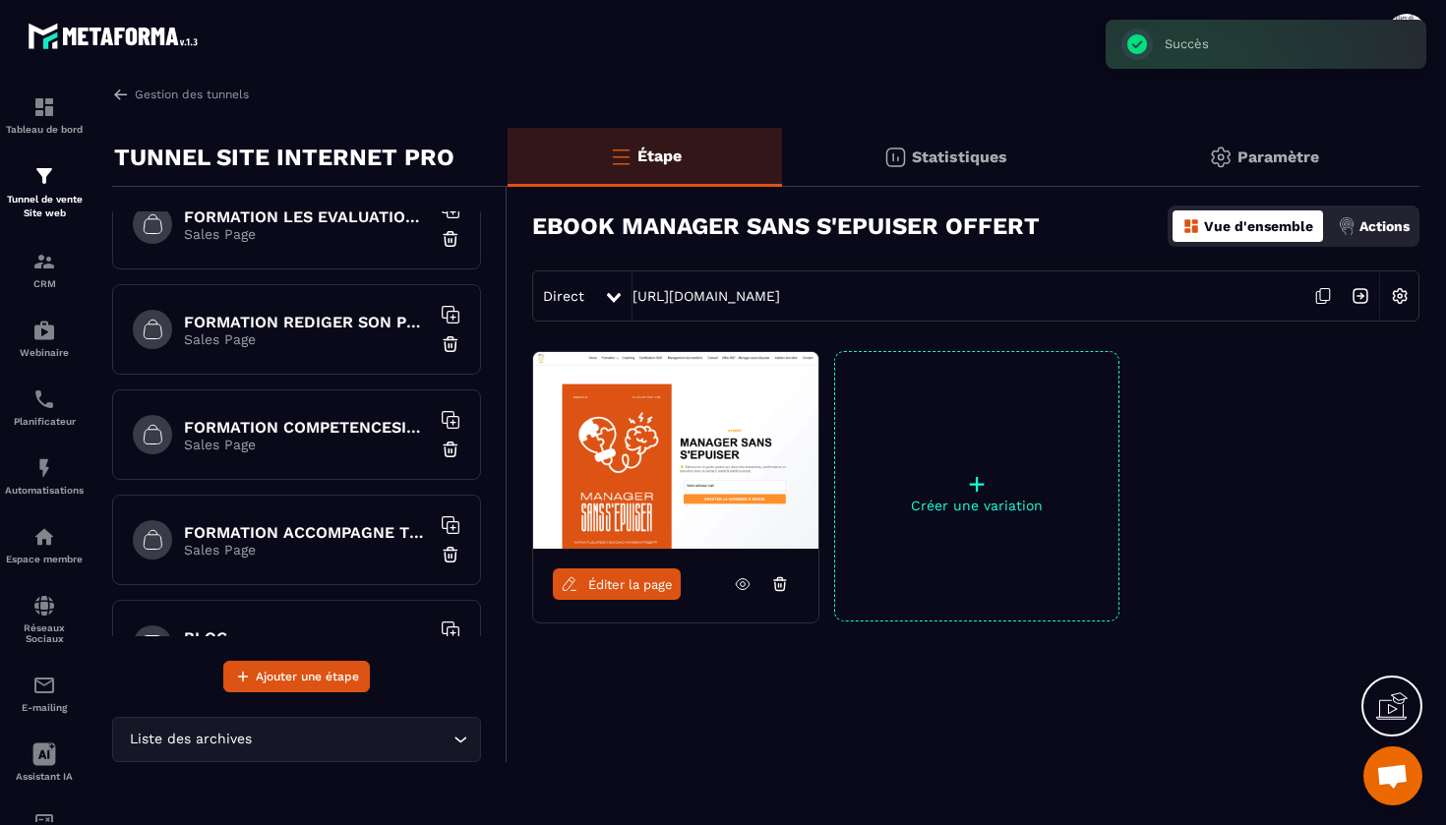
click at [283, 534] on h6 "FORMATION ACCOMPAGNE TRACEUR" at bounding box center [307, 532] width 246 height 19
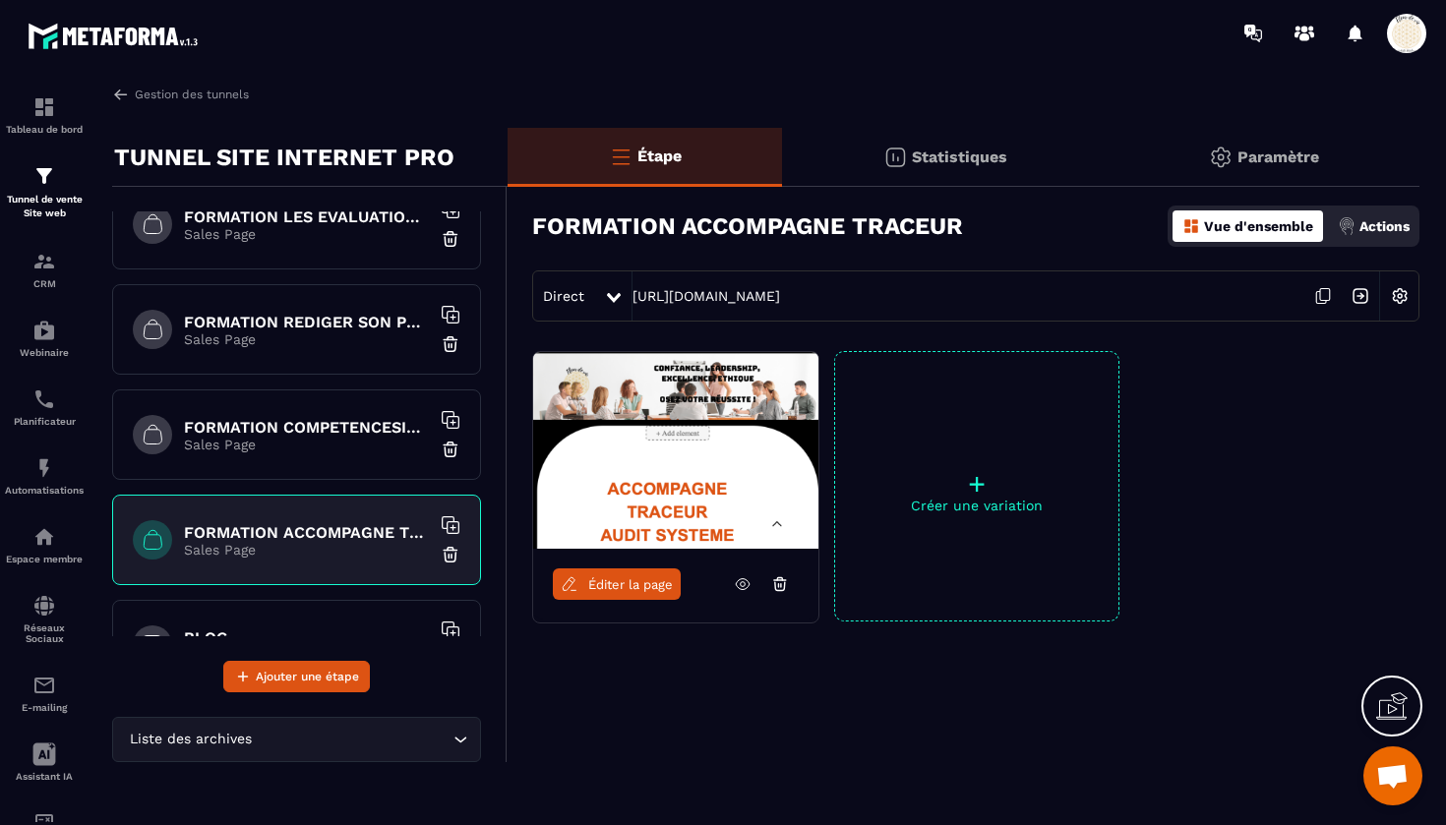
click at [608, 584] on span "Éditer la page" at bounding box center [630, 584] width 85 height 15
